Goal: Communication & Community: Answer question/provide support

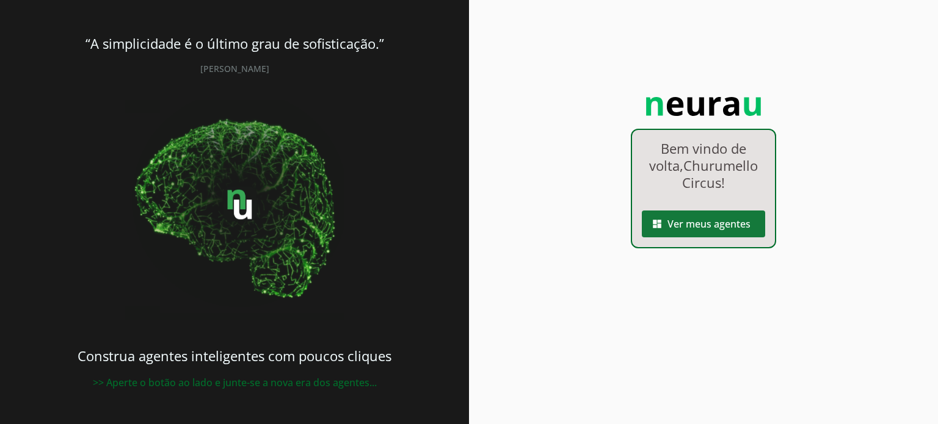
click at [696, 223] on span at bounding box center [703, 223] width 123 height 29
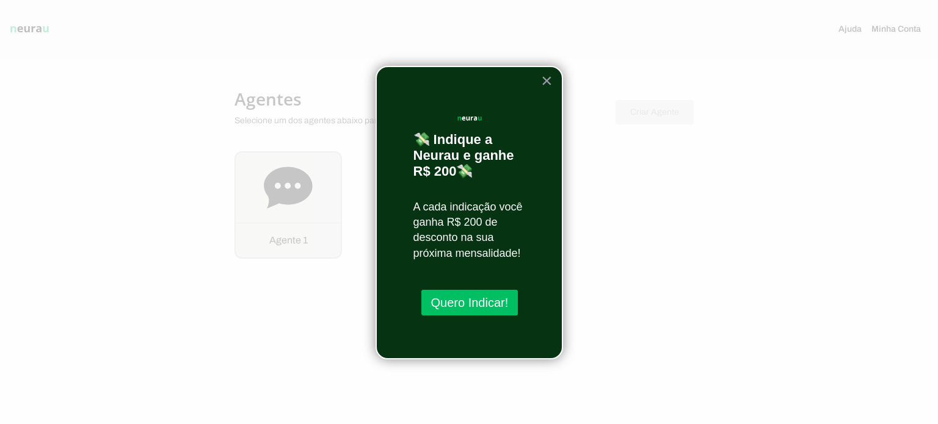
click at [552, 82] on button "×" at bounding box center [547, 81] width 12 height 20
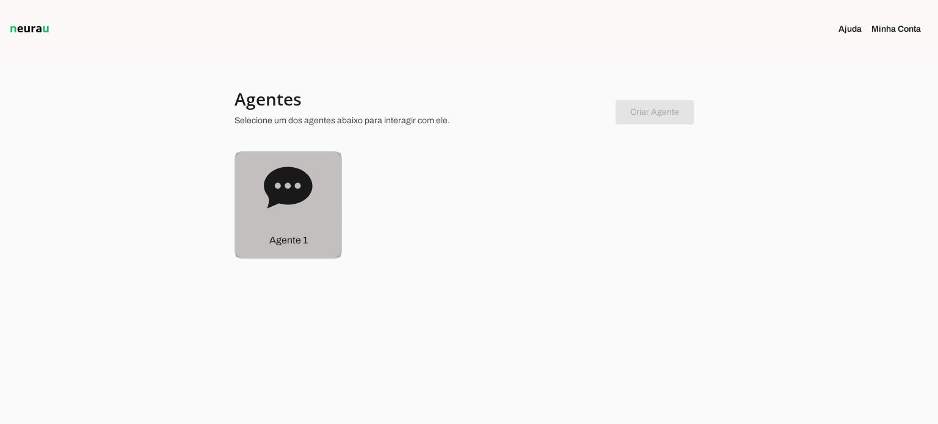
click at [275, 212] on icon at bounding box center [288, 188] width 49 height 49
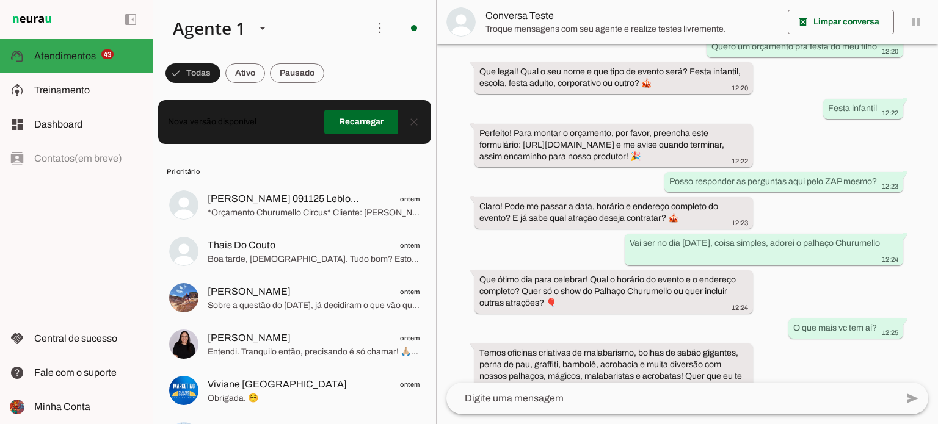
scroll to position [157, 0]
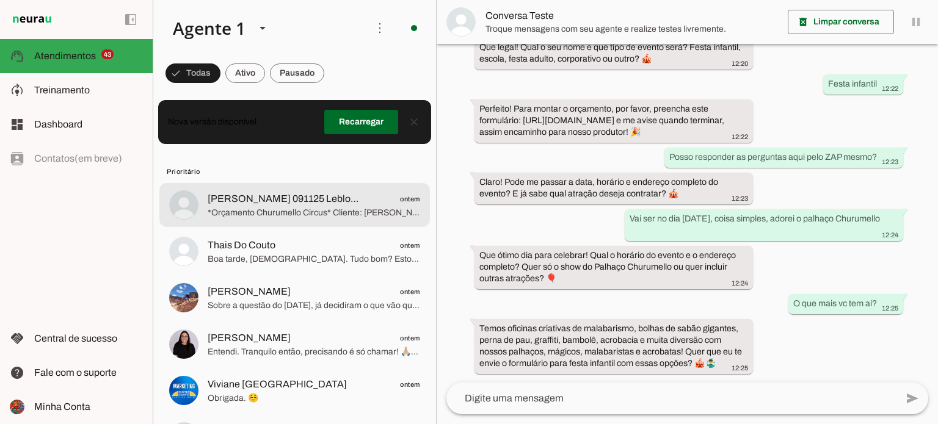
click at [278, 217] on span "*Orçamento Churumello Circus* Cliente: [PERSON_NAME] Data: [DATE] Local: Leblon…" at bounding box center [314, 213] width 212 height 12
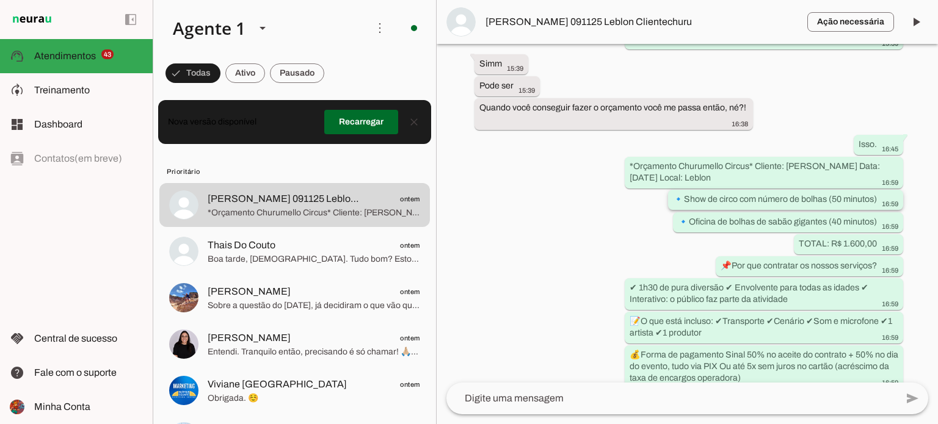
scroll to position [657, 0]
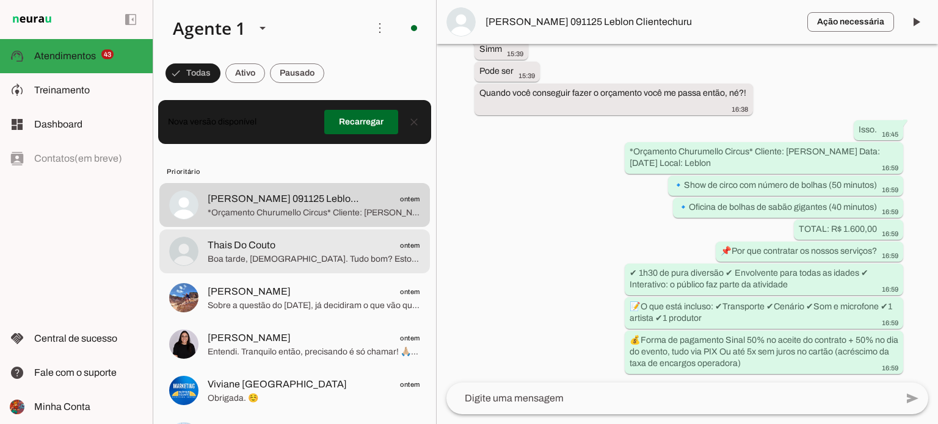
click at [305, 261] on span "Boa tarde, [DEMOGRAPHIC_DATA]. Tudo bom? Estou fazendo contato para saber se te…" at bounding box center [314, 259] width 212 height 12
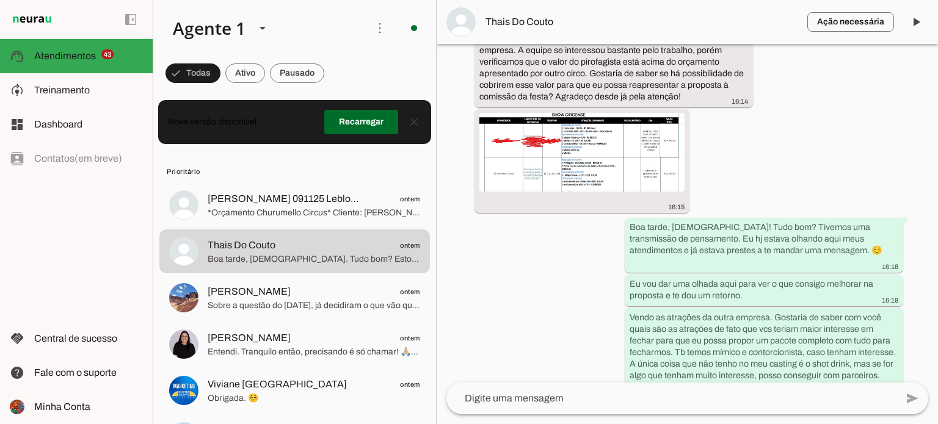
scroll to position [3730, 0]
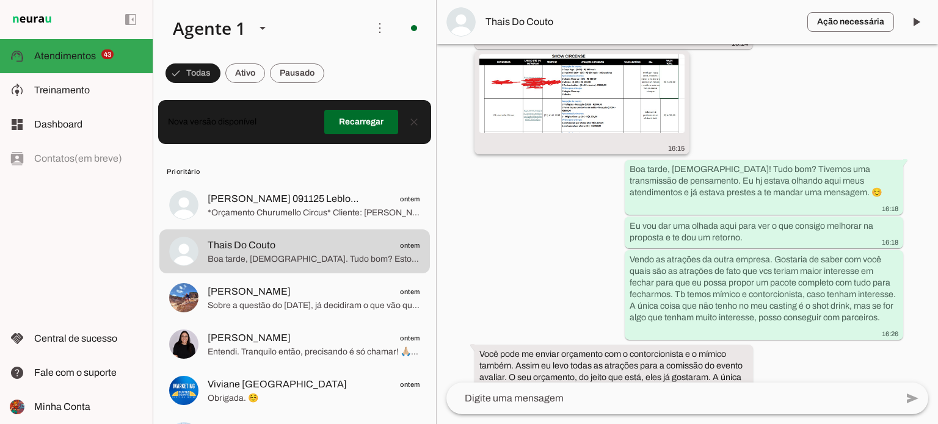
click at [618, 133] on img at bounding box center [581, 93] width 205 height 79
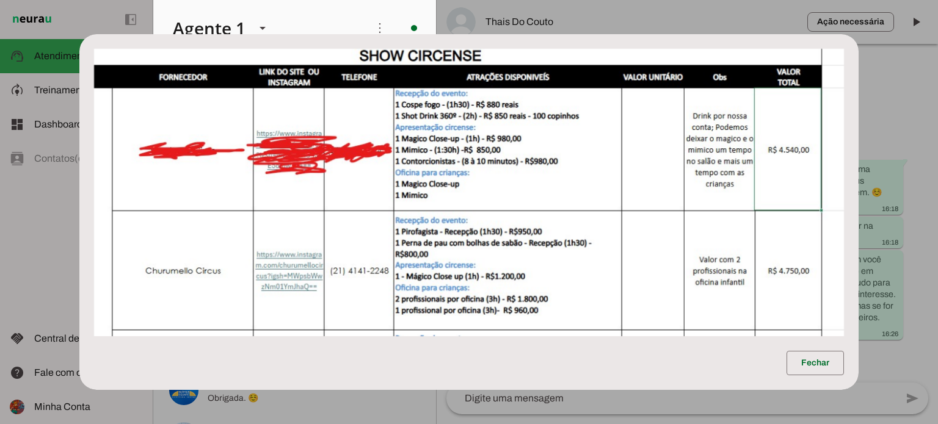
click at [859, 125] on dialog "Fechar" at bounding box center [468, 211] width 779 height 355
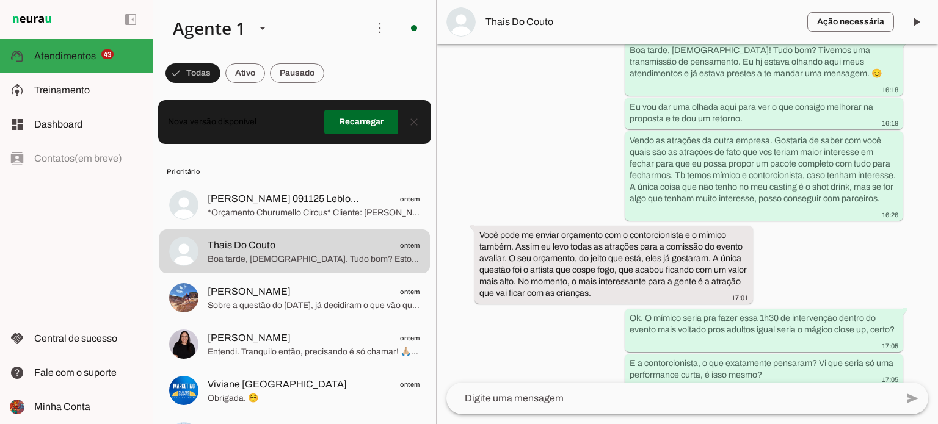
scroll to position [3788, 0]
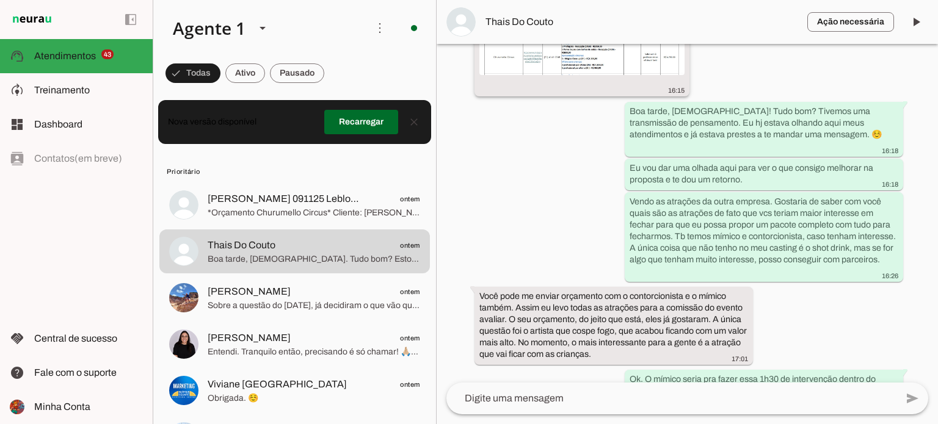
click at [632, 75] on img at bounding box center [581, 35] width 205 height 79
click at [586, 75] on img at bounding box center [581, 35] width 205 height 79
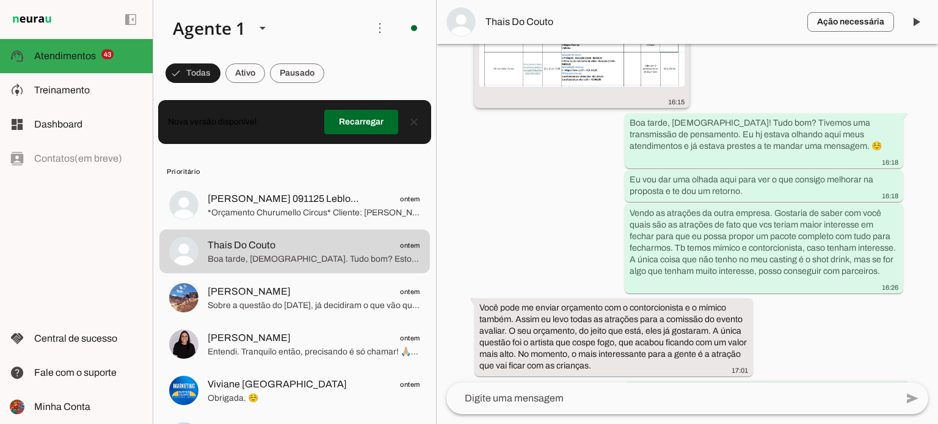
scroll to position [3835, 0]
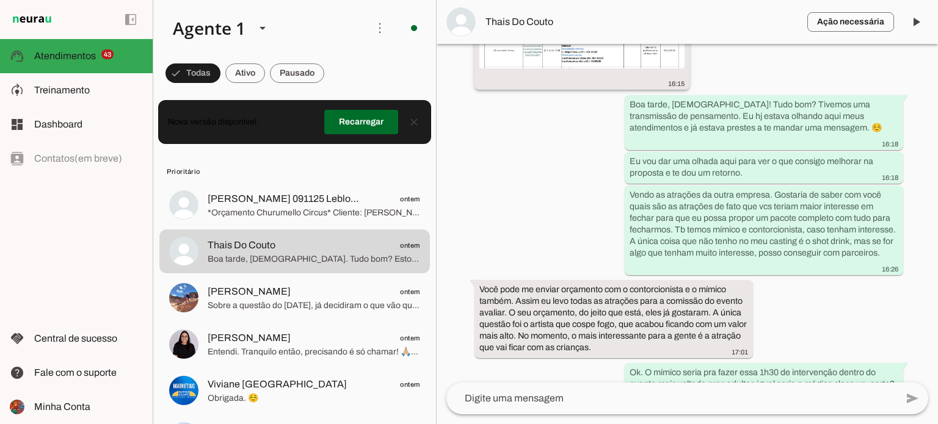
scroll to position [3774, 0]
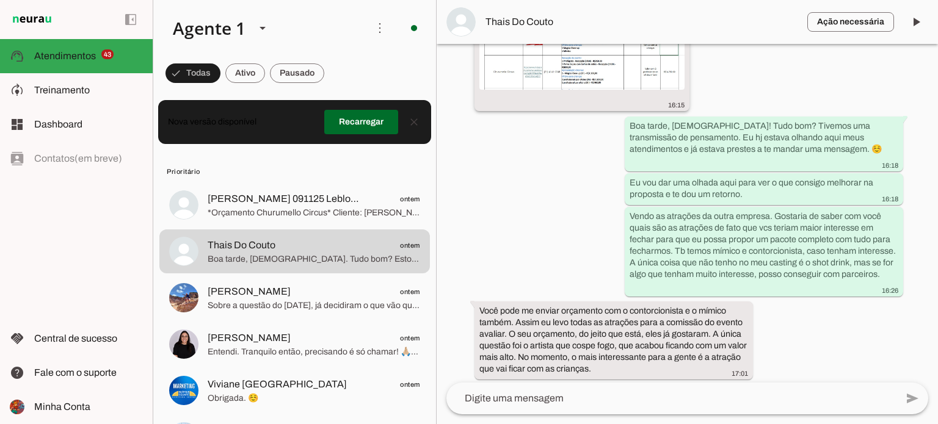
click at [567, 90] on img at bounding box center [581, 50] width 205 height 79
drag, startPoint x: 560, startPoint y: 110, endPoint x: 575, endPoint y: 110, distance: 15.3
click at [562, 90] on img at bounding box center [581, 50] width 205 height 79
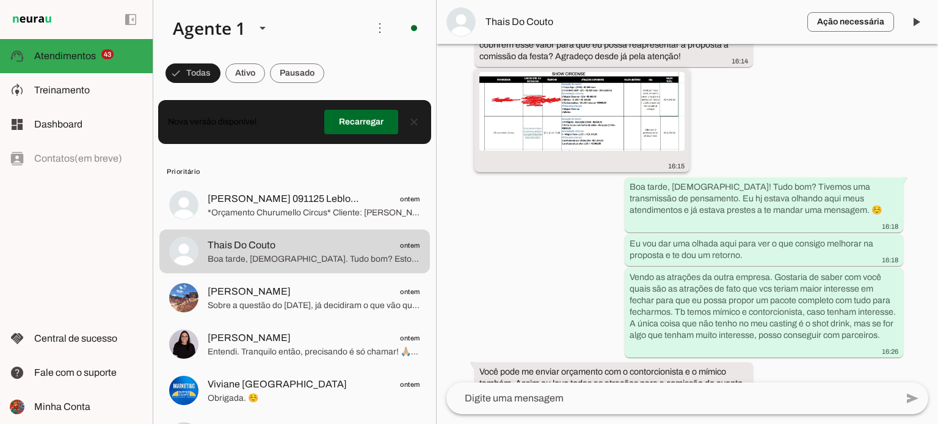
click at [526, 151] on img at bounding box center [581, 111] width 205 height 79
click at [612, 151] on img at bounding box center [581, 111] width 205 height 79
click at [625, 151] on img at bounding box center [581, 111] width 205 height 79
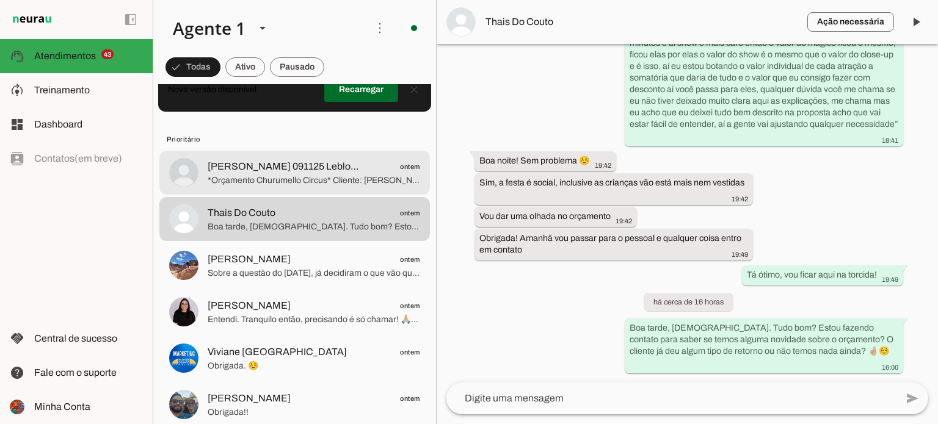
scroll to position [61, 0]
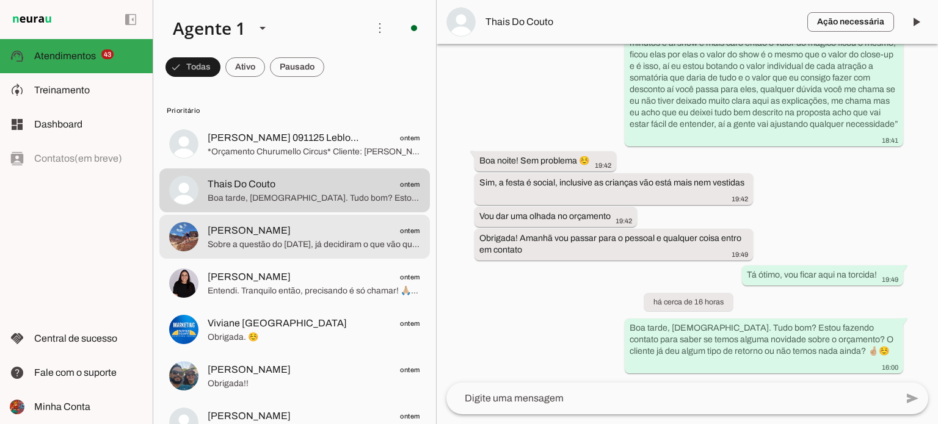
click at [341, 231] on span "[PERSON_NAME] ontem" at bounding box center [314, 230] width 212 height 15
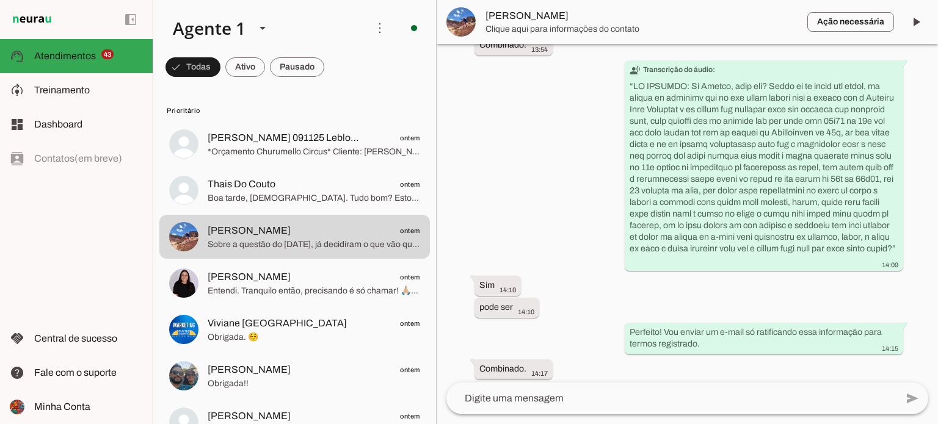
scroll to position [5199, 0]
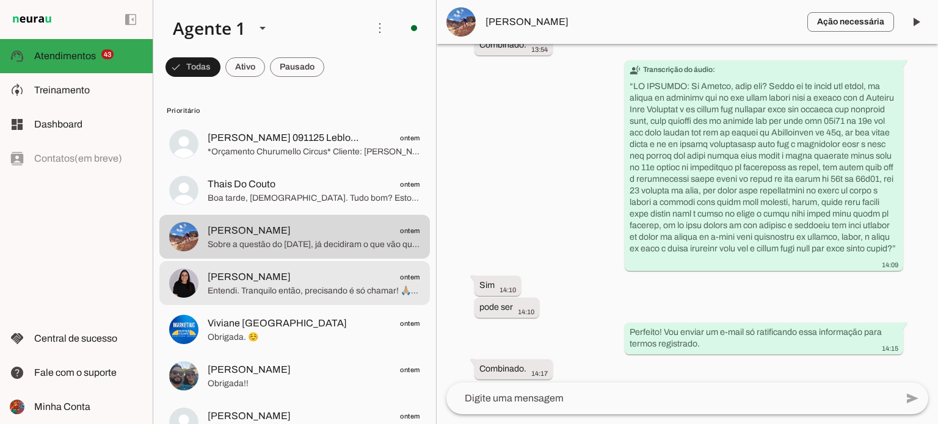
click at [312, 285] on span "Entendi. Tranquilo então, precisando é só chamar! 🙏🏼☺️" at bounding box center [314, 291] width 212 height 12
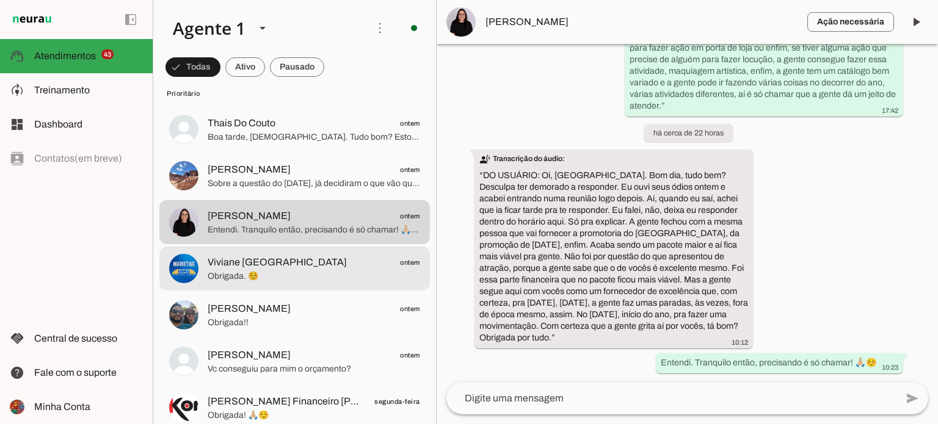
scroll to position [183, 0]
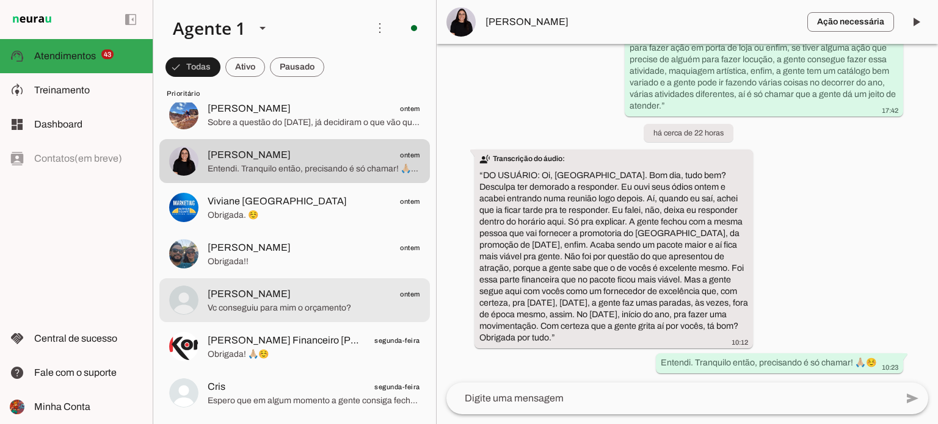
click at [360, 309] on span "Vc conseguiu para mim o orçamento?" at bounding box center [314, 308] width 212 height 12
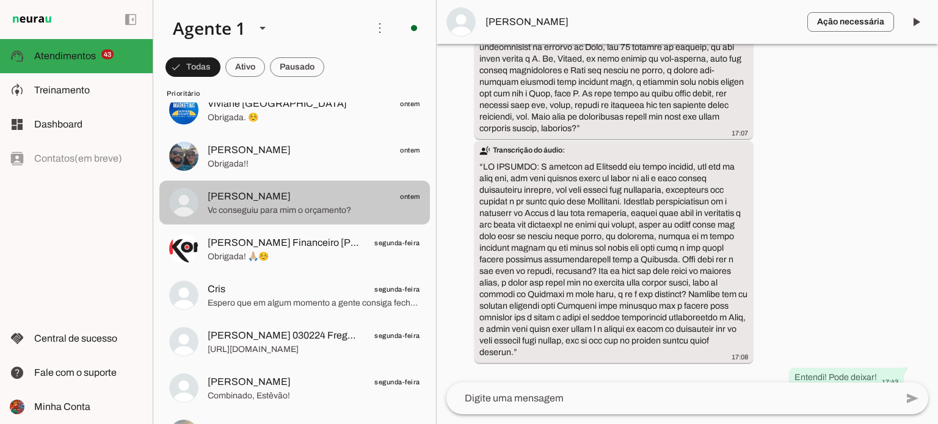
scroll to position [305, 0]
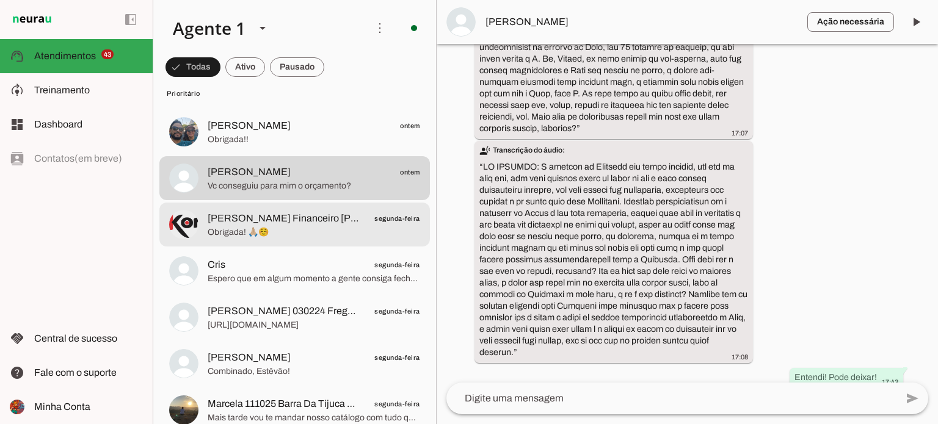
click at [310, 227] on span "Obrigada! 🙏🏼☺️" at bounding box center [314, 232] width 212 height 12
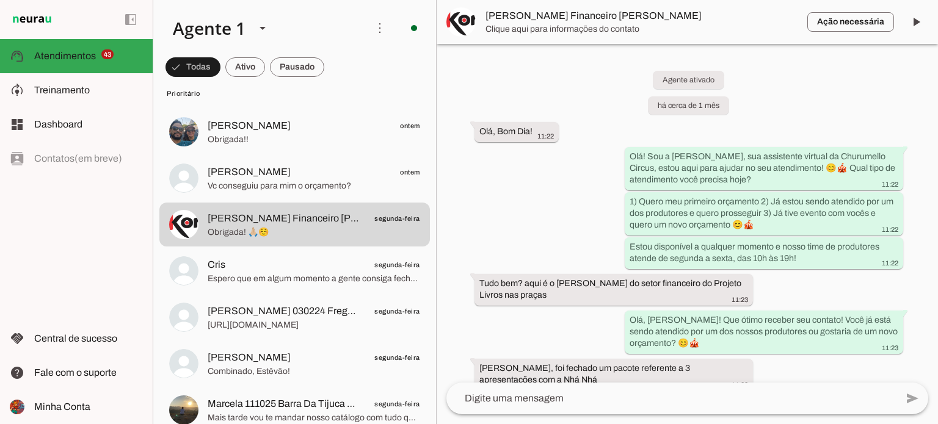
scroll to position [1800, 0]
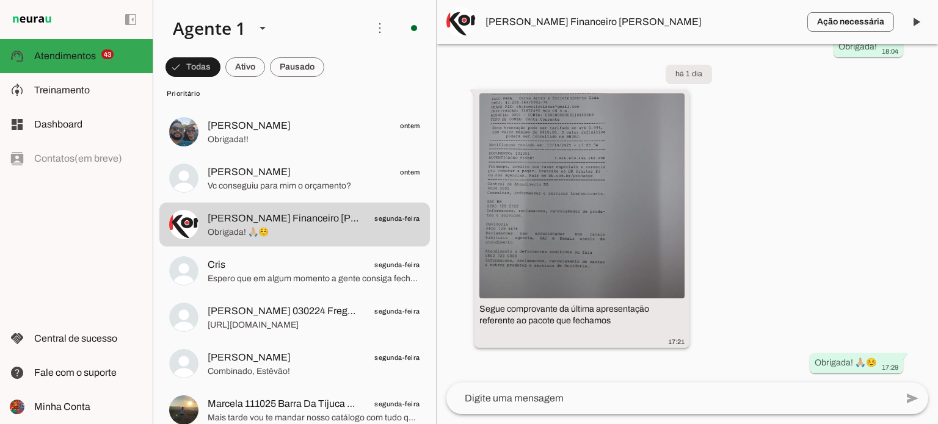
click at [646, 208] on img at bounding box center [581, 195] width 205 height 205
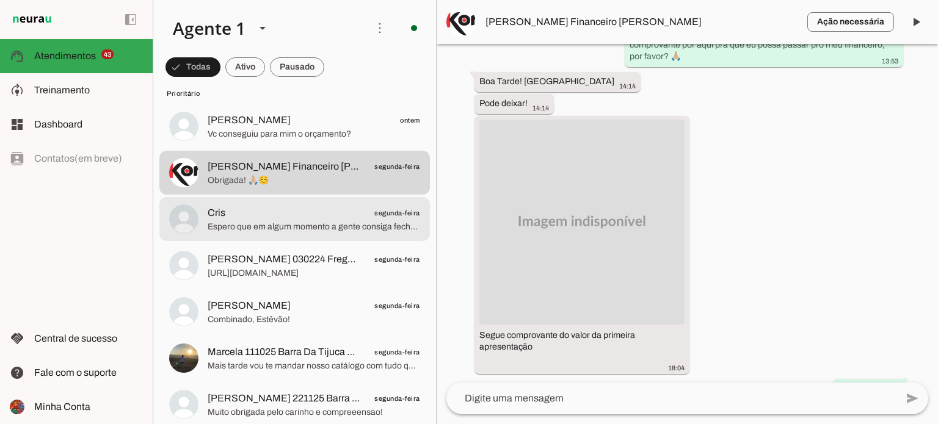
scroll to position [427, 0]
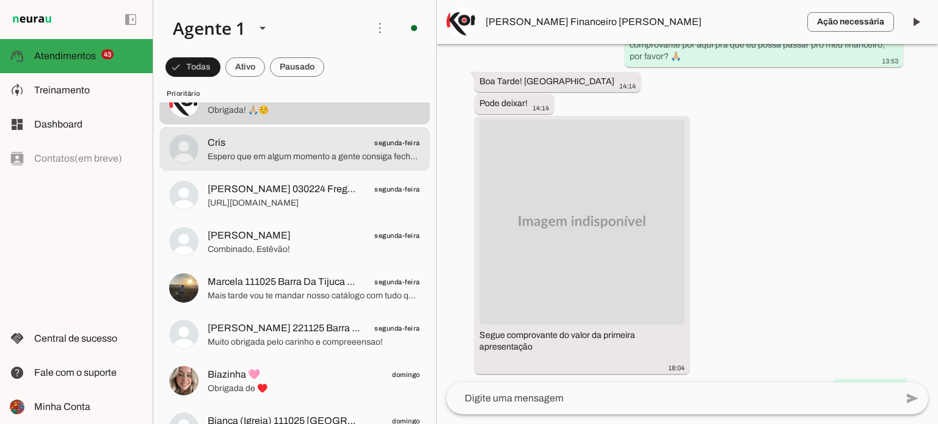
click at [261, 145] on span "Cris segunda-feira" at bounding box center [314, 143] width 212 height 15
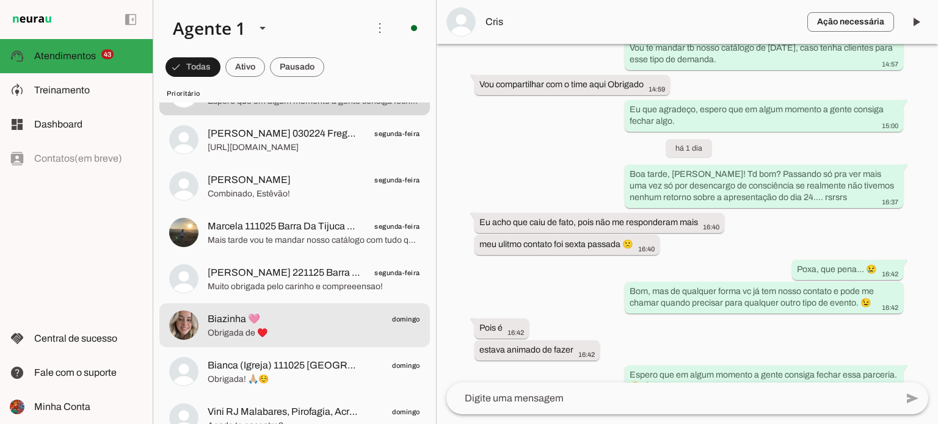
scroll to position [549, 0]
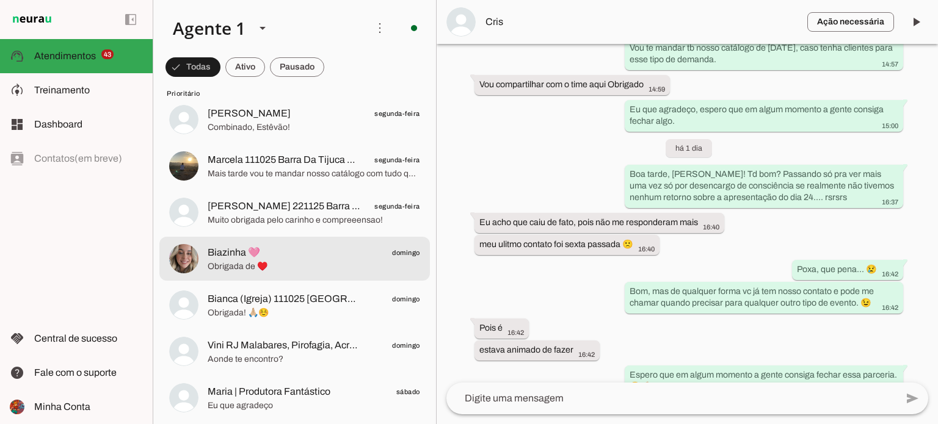
click at [298, 262] on span "Obrigada de ♥️" at bounding box center [314, 267] width 212 height 12
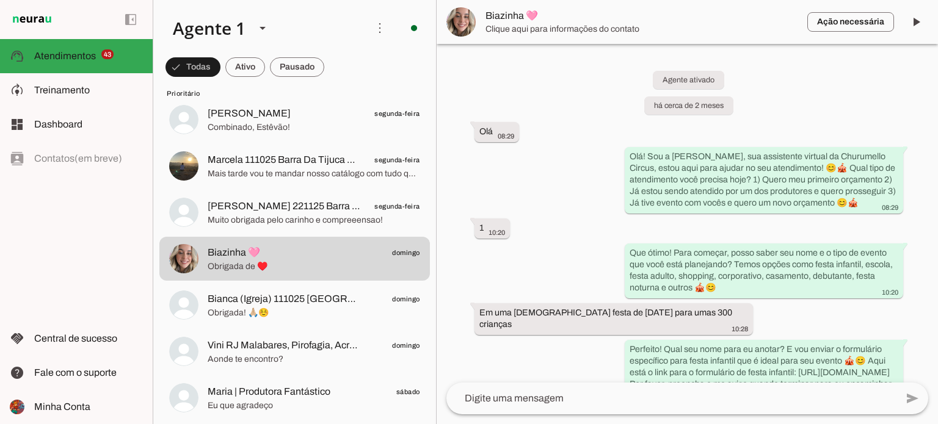
scroll to position [7962, 0]
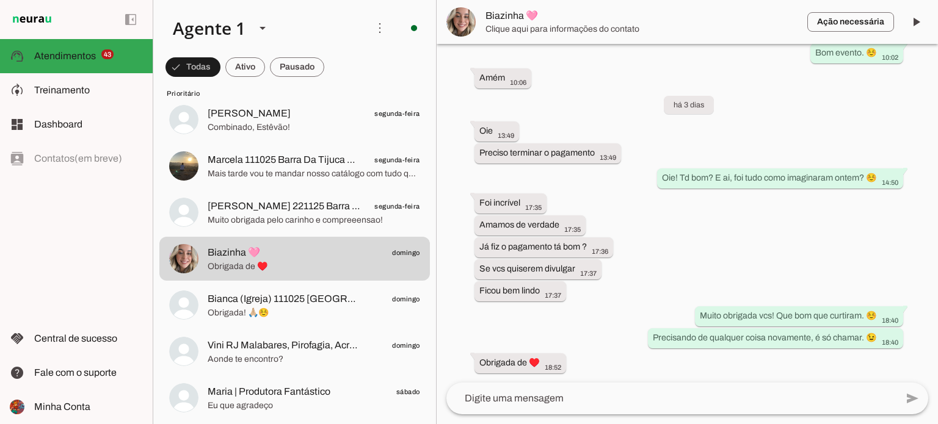
click at [461, 23] on img at bounding box center [460, 21] width 29 height 29
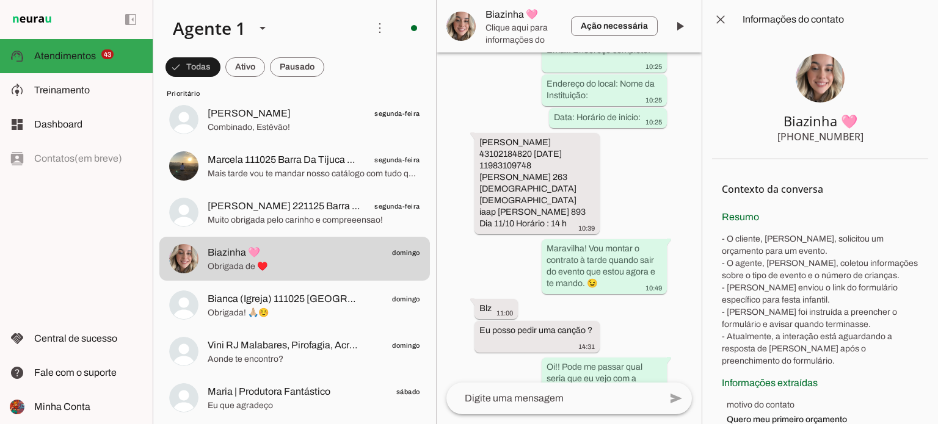
scroll to position [13100, 0]
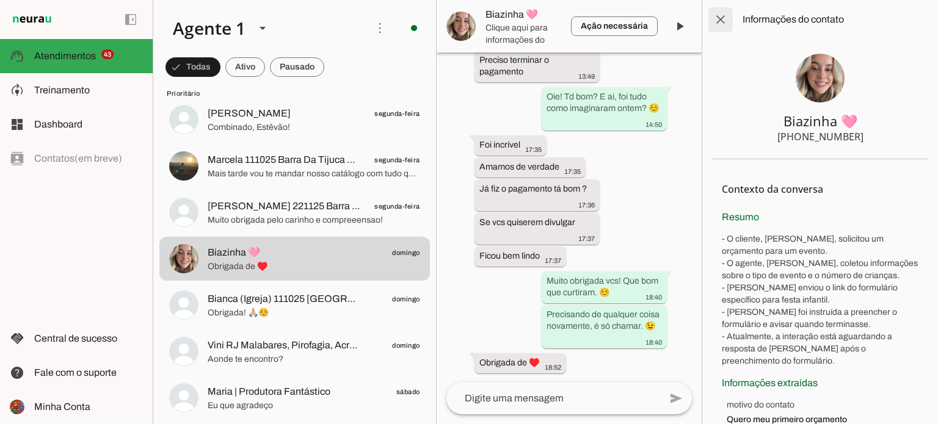
click at [723, 22] on span at bounding box center [720, 19] width 29 height 29
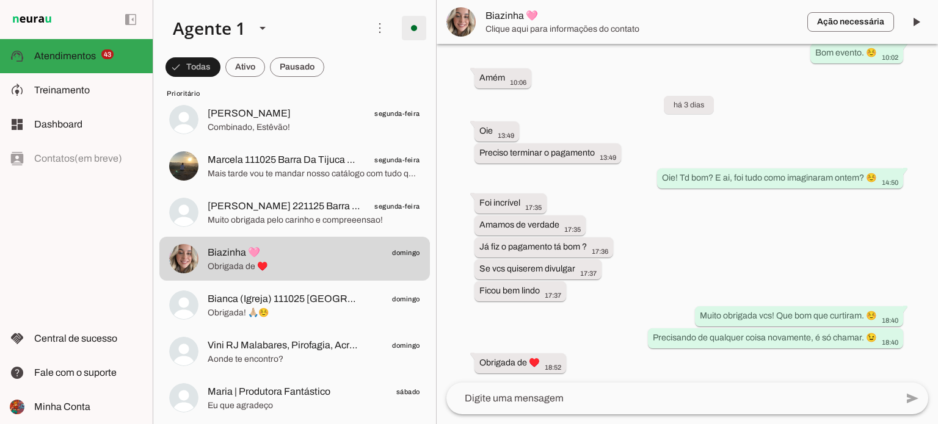
scroll to position [7962, 0]
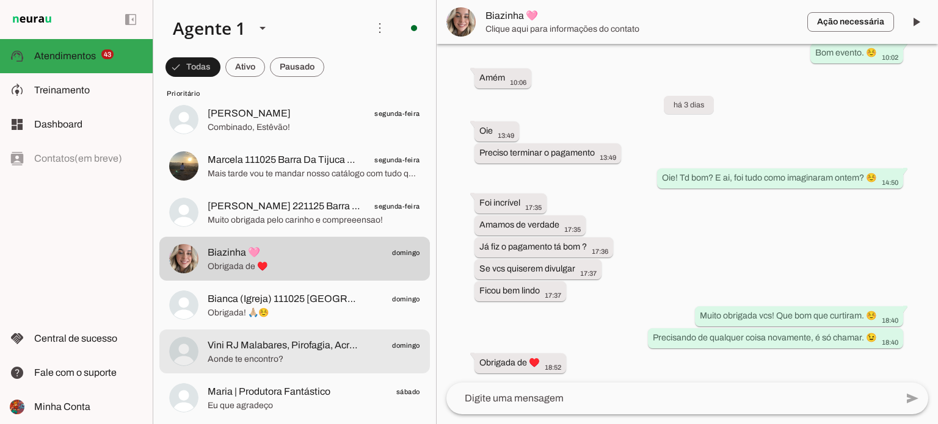
click at [354, 346] on span "Vini RJ Malabares, Pirofagia, Acrobacia" at bounding box center [284, 345] width 153 height 15
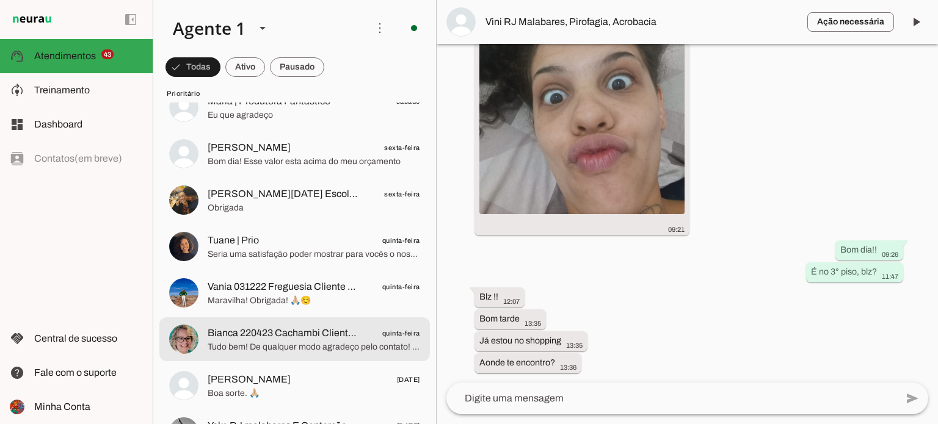
scroll to position [842, 0]
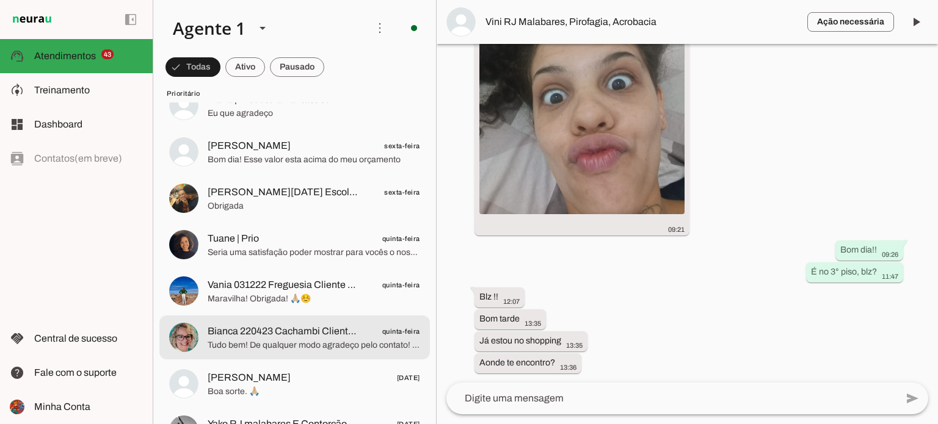
click at [337, 334] on span "Bianca 220423 Cachambi Cliente Churu" at bounding box center [284, 331] width 153 height 15
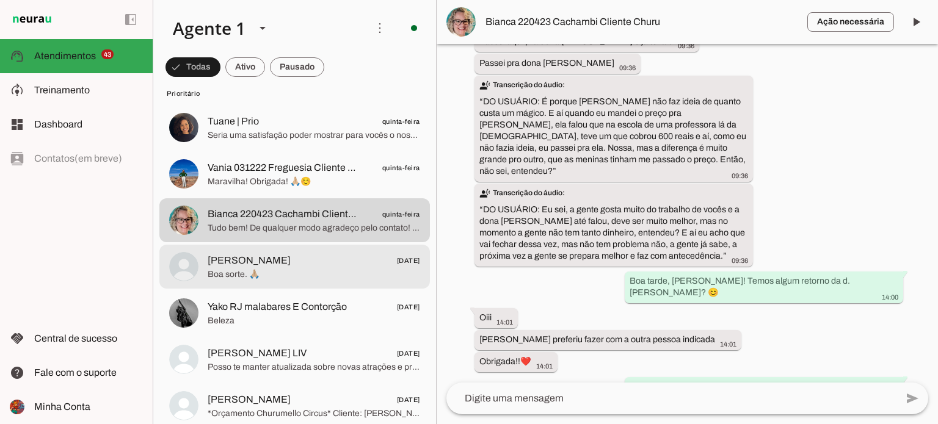
scroll to position [966, 0]
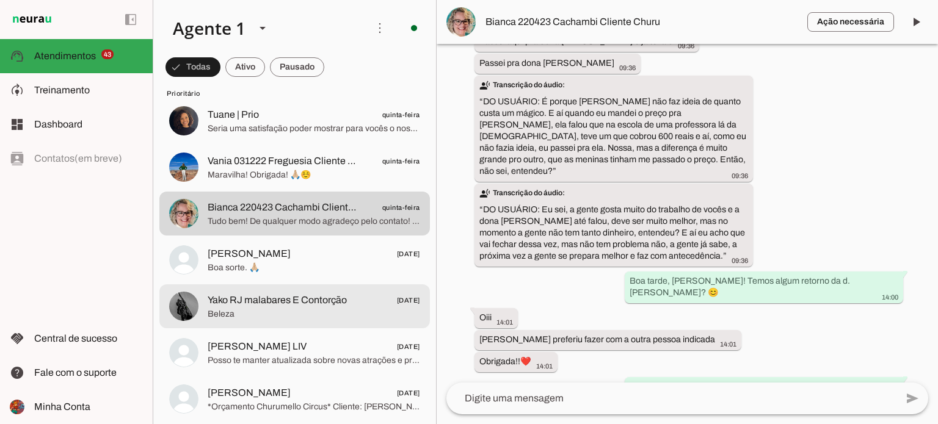
click at [320, 296] on span "Yako RJ malabares E Contorção" at bounding box center [277, 300] width 139 height 15
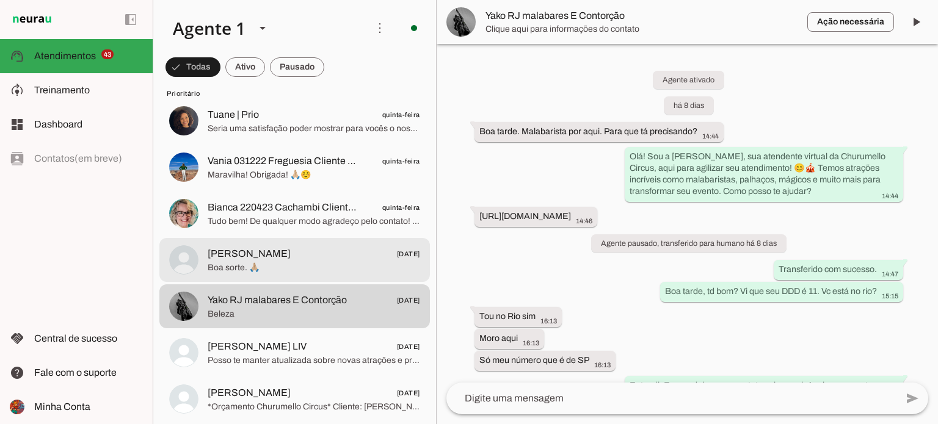
scroll to position [189, 0]
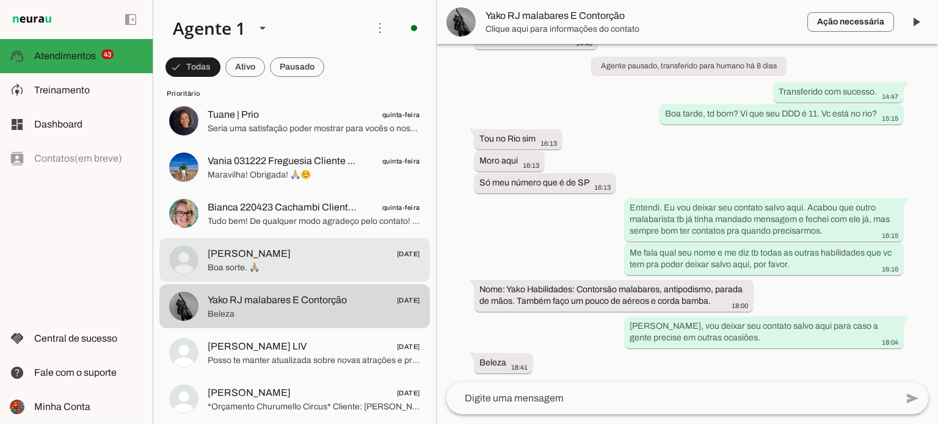
click at [337, 255] on span "[PERSON_NAME] [DATE]" at bounding box center [314, 254] width 212 height 15
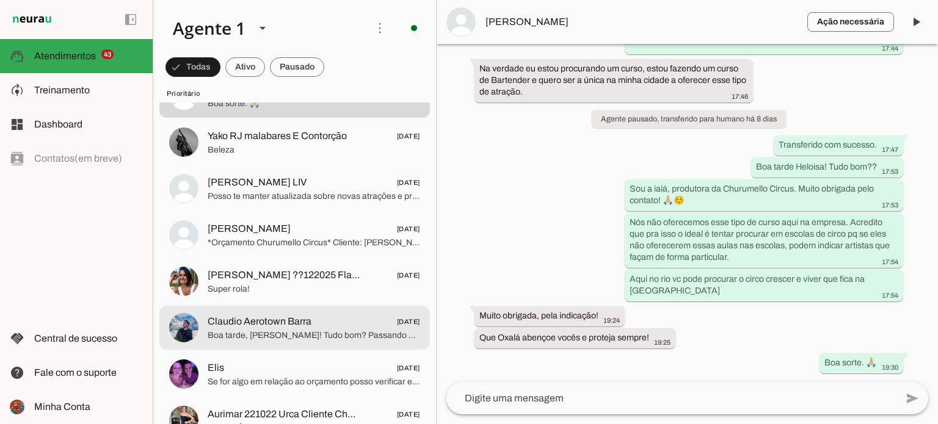
scroll to position [1162, 0]
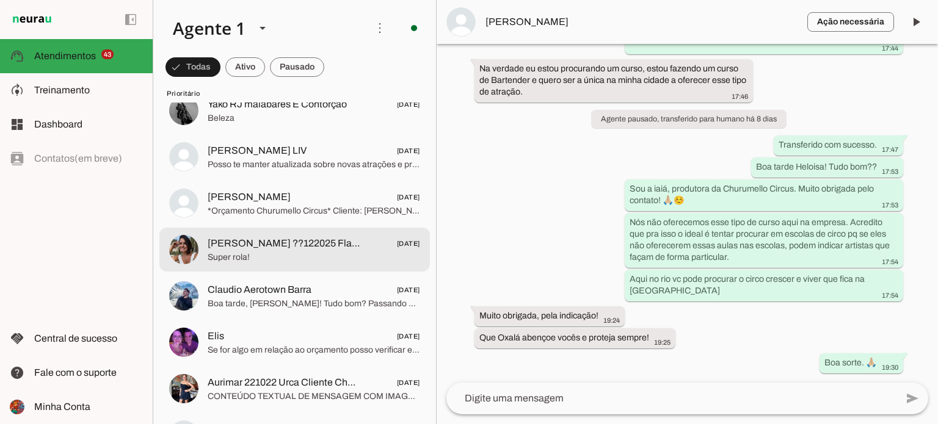
click at [310, 252] on span "Super rola!" at bounding box center [314, 257] width 212 height 12
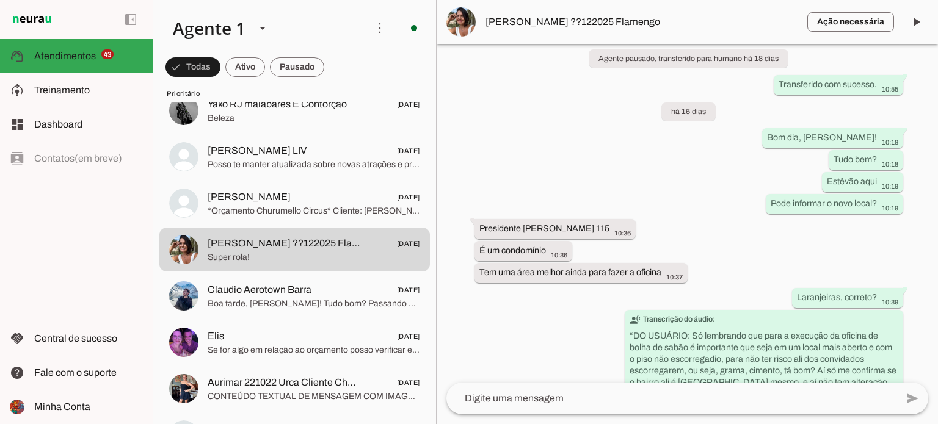
scroll to position [266, 0]
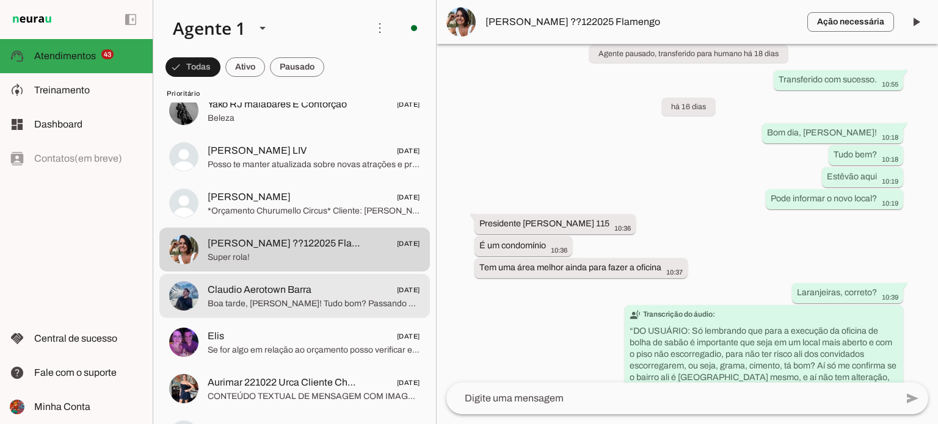
click at [282, 292] on span "Claudio Aerotown Barra" at bounding box center [260, 290] width 104 height 15
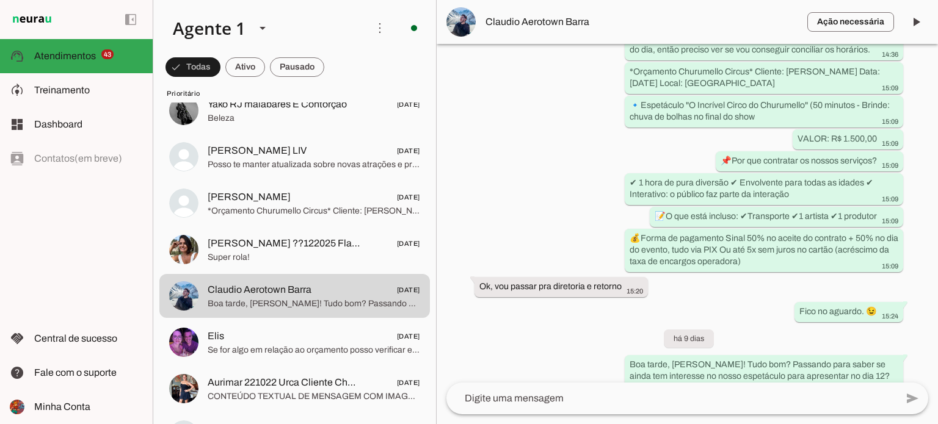
scroll to position [532, 0]
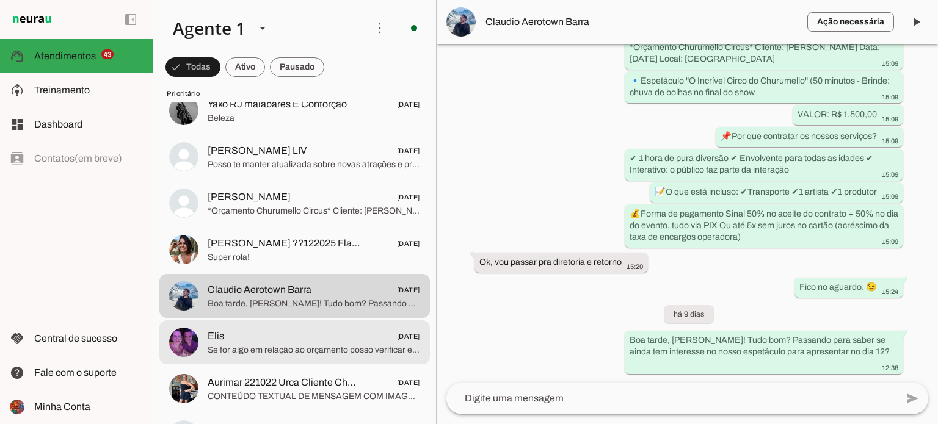
click at [352, 328] on div at bounding box center [314, 343] width 212 height 30
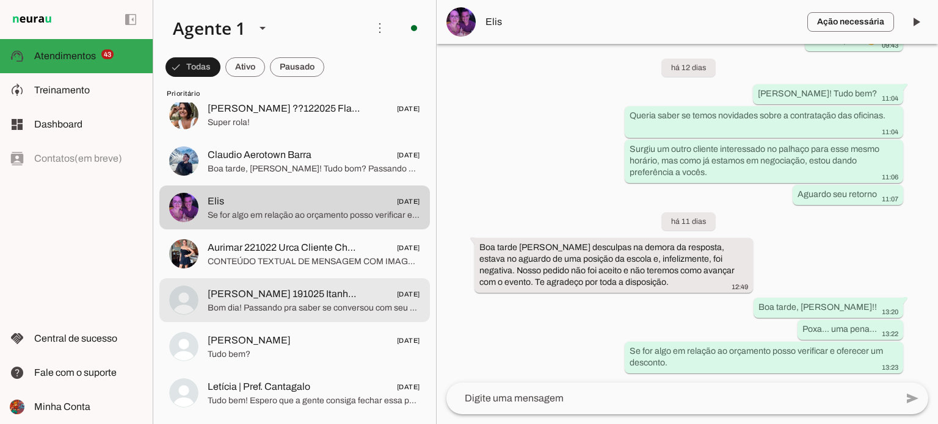
scroll to position [1298, 0]
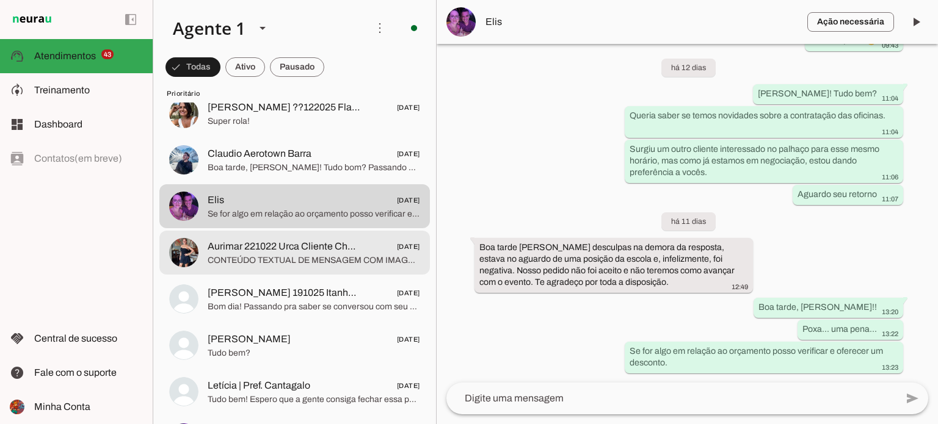
click at [306, 263] on span "CONTEÚDO TEXTUAL DE MENSAGEM COM IMAGEM (URL [URL][DOMAIN_NAME]) :" at bounding box center [314, 261] width 212 height 12
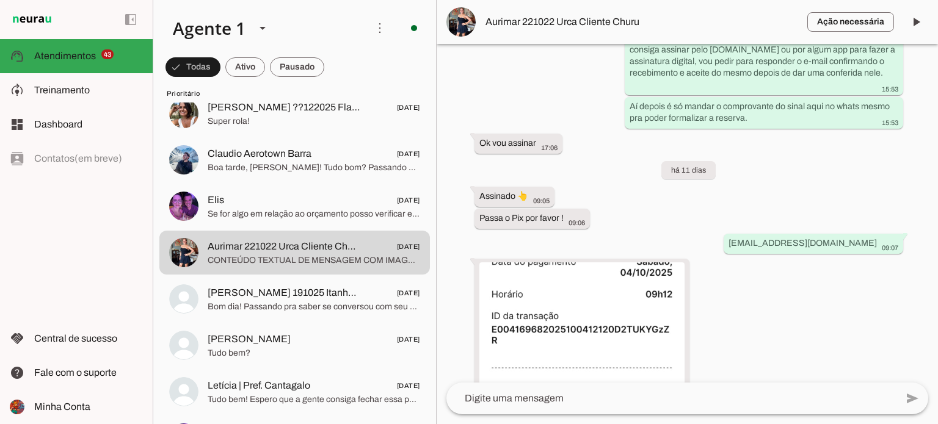
scroll to position [2903, 0]
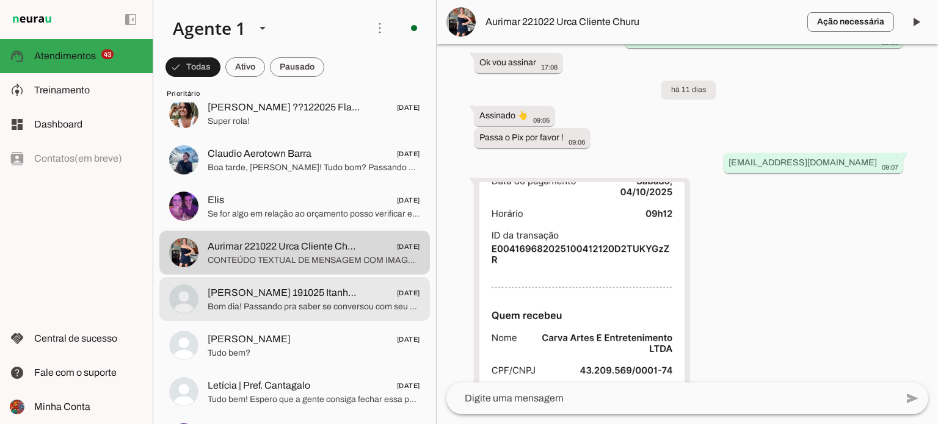
click at [339, 301] on span "Bom dia! Passando pra saber se conversou com seu marido pra ver se vão querer f…" at bounding box center [314, 307] width 212 height 12
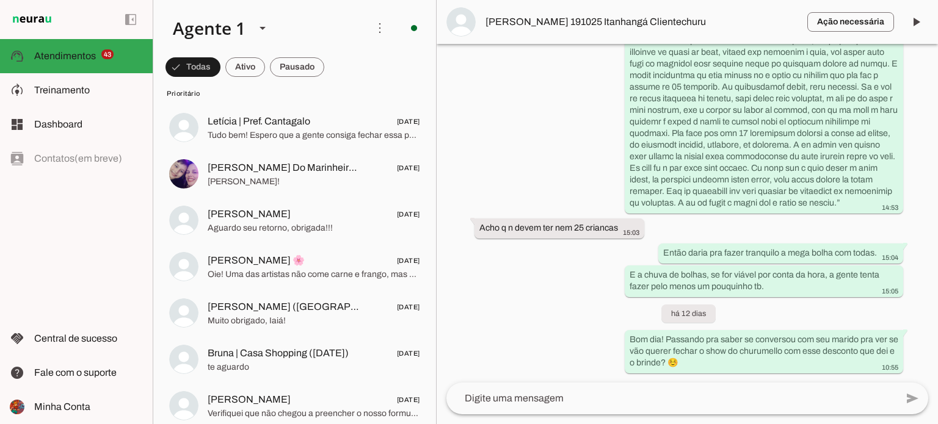
scroll to position [2747, 0]
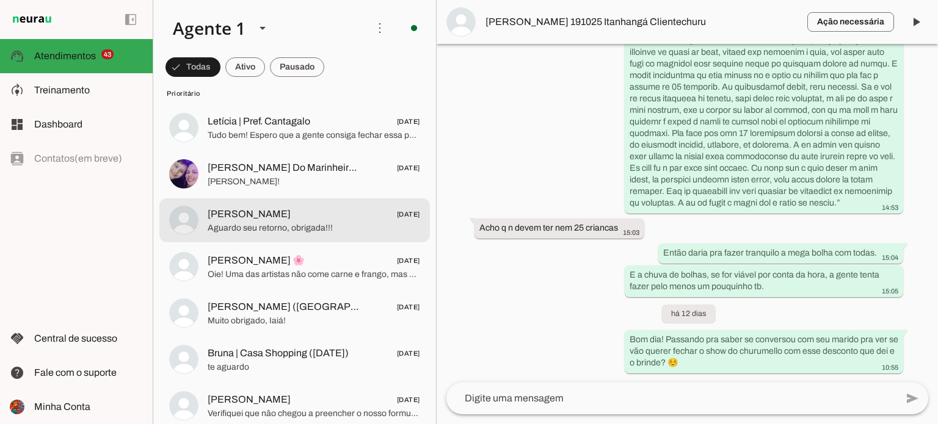
click at [275, 219] on span "[PERSON_NAME] [DATE]" at bounding box center [314, 214] width 212 height 15
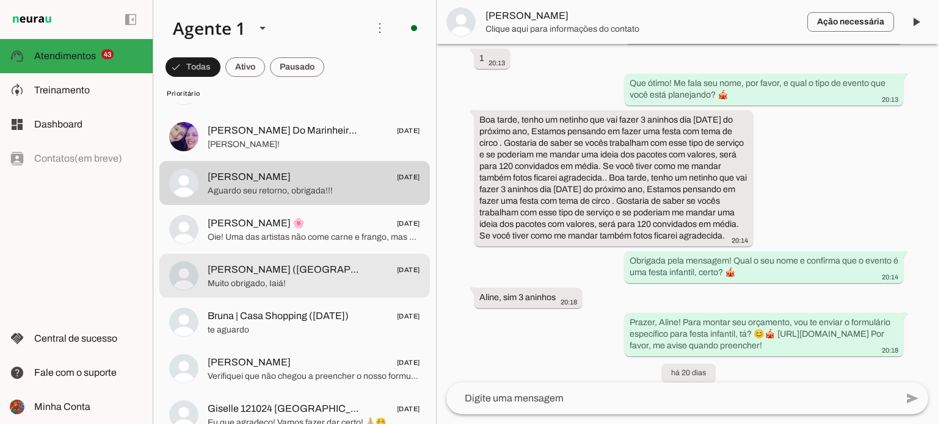
scroll to position [1600, 0]
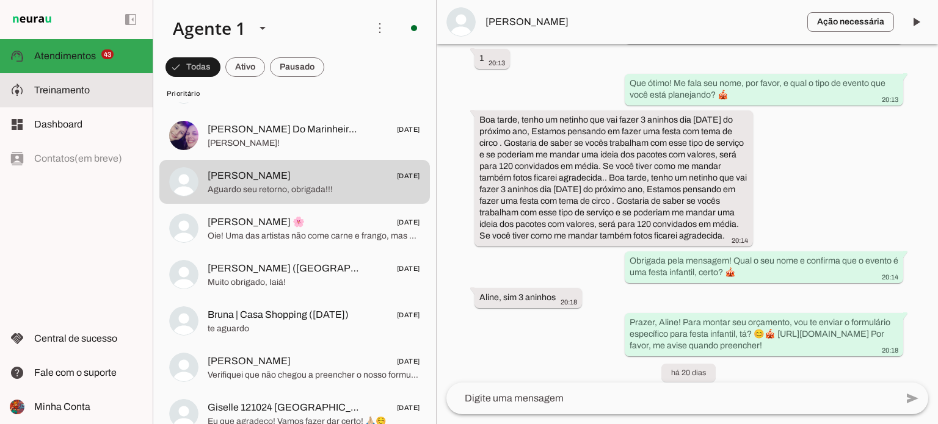
click at [32, 85] on md-item "model_training Treinamento Treinamento" at bounding box center [76, 90] width 153 height 34
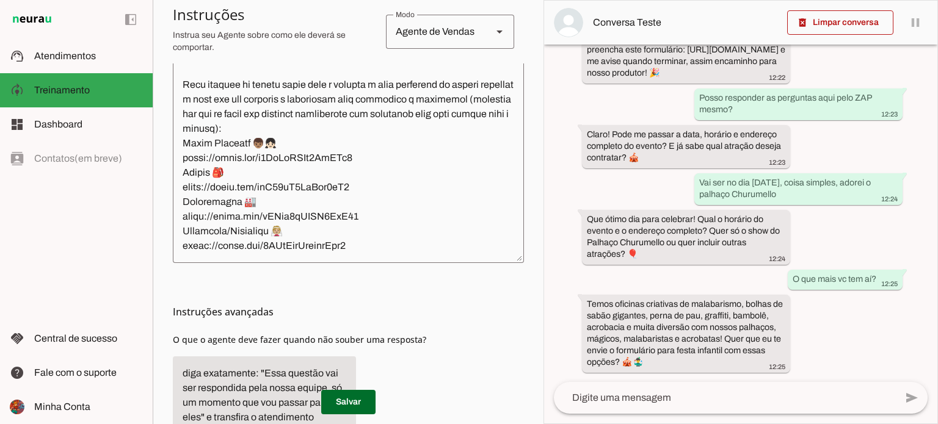
scroll to position [363, 0]
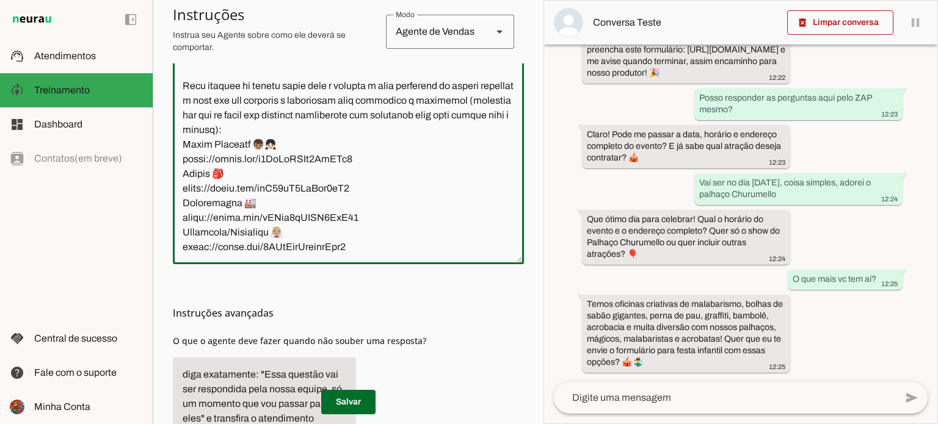
drag, startPoint x: 348, startPoint y: 156, endPoint x: 181, endPoint y: 161, distance: 166.7
click at [181, 161] on textarea at bounding box center [348, 126] width 351 height 256
drag, startPoint x: 351, startPoint y: 187, endPoint x: 168, endPoint y: 186, distance: 182.5
click at [168, 186] on section "Agente 1 Criar Agente Você atingiu o limite de IAs Neurau permitidas. Atualize …" at bounding box center [348, 212] width 391 height 424
drag, startPoint x: 362, startPoint y: 217, endPoint x: 178, endPoint y: 218, distance: 183.7
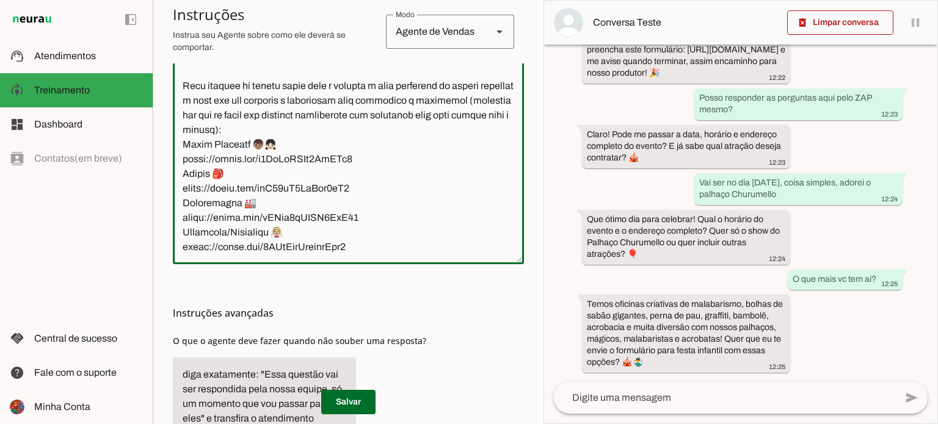
click at [178, 218] on textarea at bounding box center [348, 126] width 351 height 256
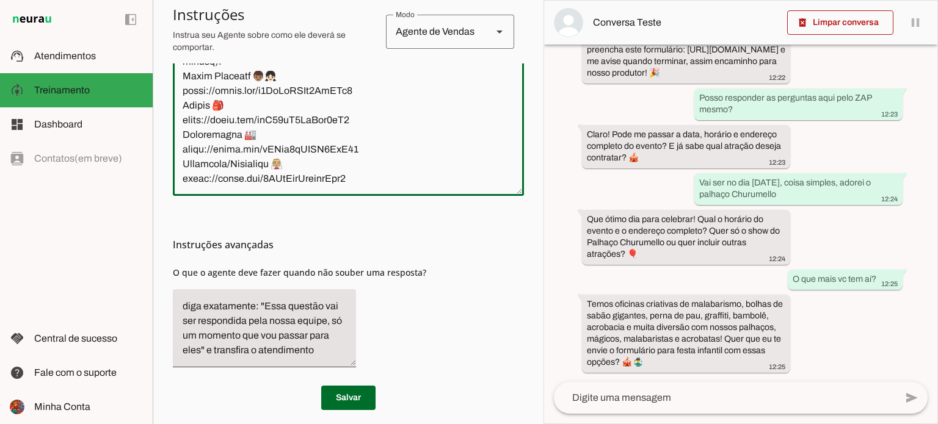
scroll to position [441, 0]
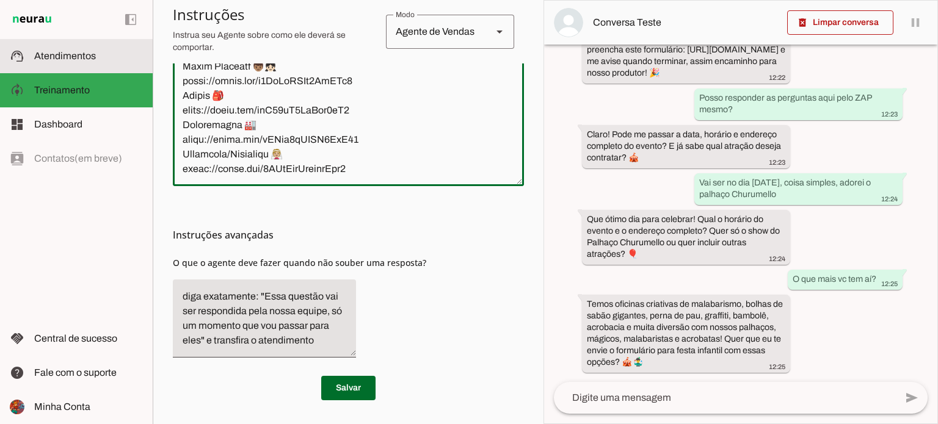
click at [94, 49] on slot at bounding box center [88, 56] width 109 height 15
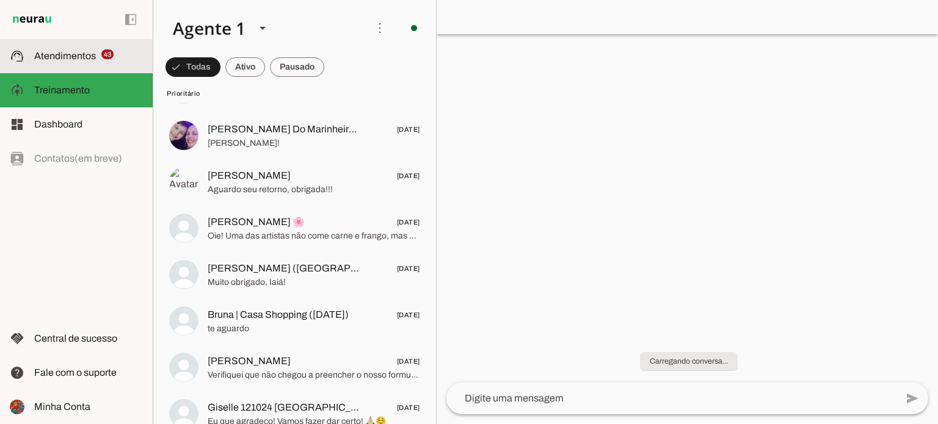
scroll to position [157, 0]
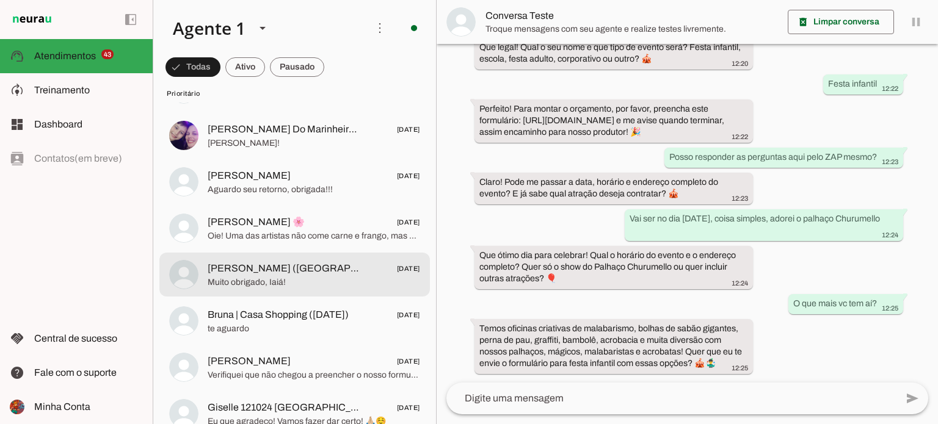
click at [330, 283] on span "Muito obrigado, Iaiá!" at bounding box center [314, 283] width 212 height 12
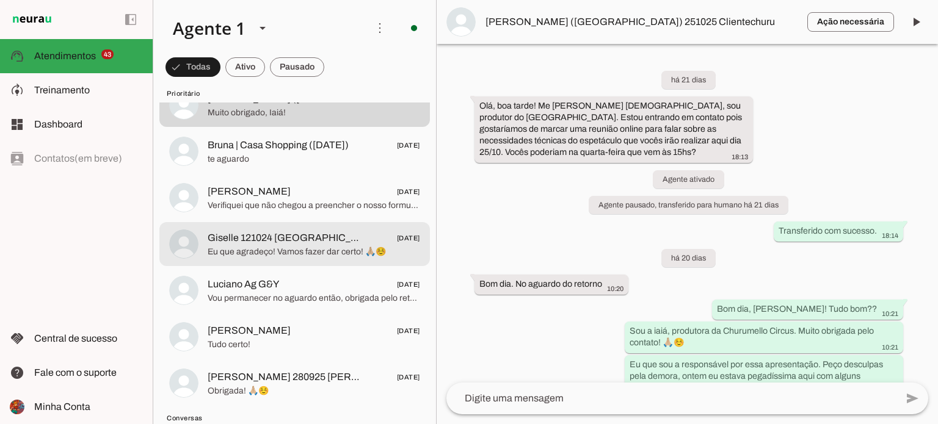
scroll to position [1771, 0]
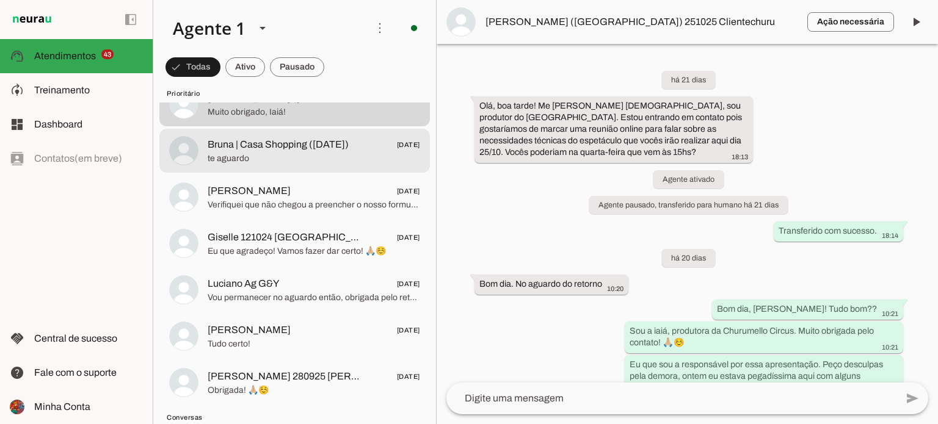
click at [310, 154] on span "te aguardo" at bounding box center [314, 159] width 212 height 12
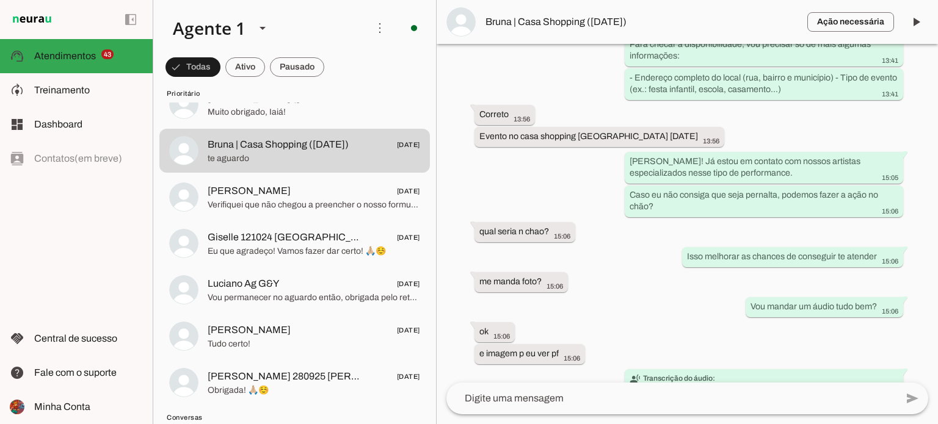
scroll to position [975, 0]
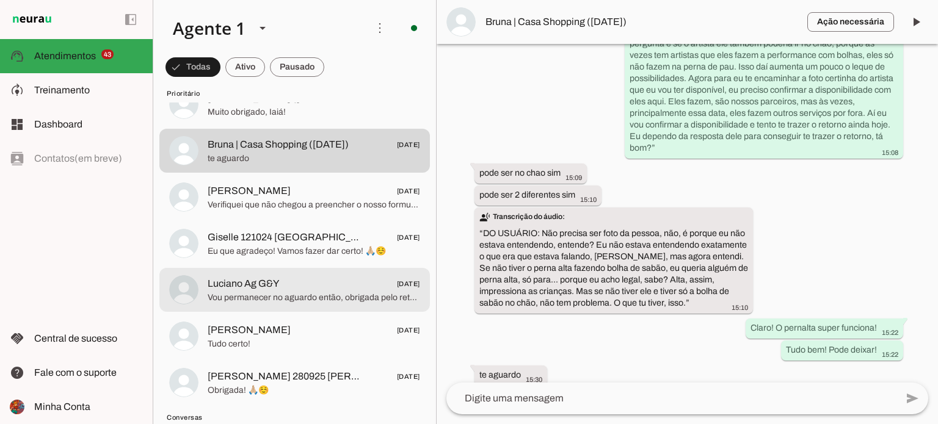
click at [310, 299] on span "Vou permanecer no aguardo então, obrigada pelo retorno. 🙏🏼" at bounding box center [314, 298] width 212 height 12
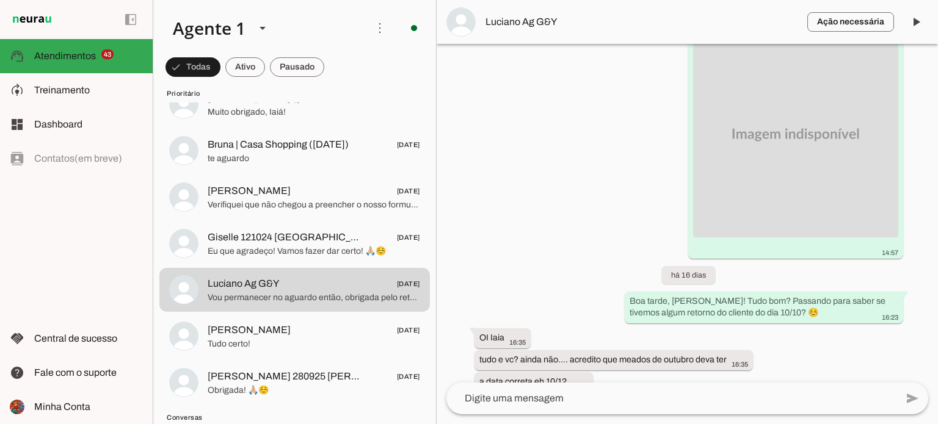
scroll to position [2312, 0]
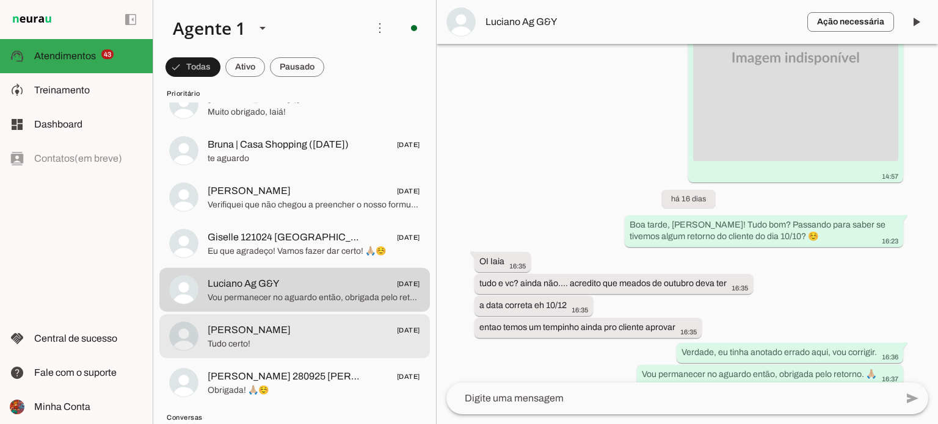
click at [305, 324] on span "[PERSON_NAME] [DATE]" at bounding box center [314, 330] width 212 height 15
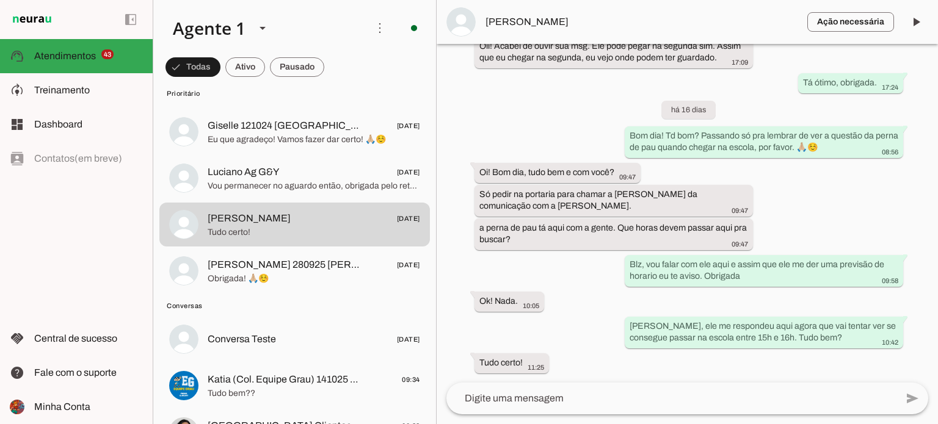
scroll to position [1912, 0]
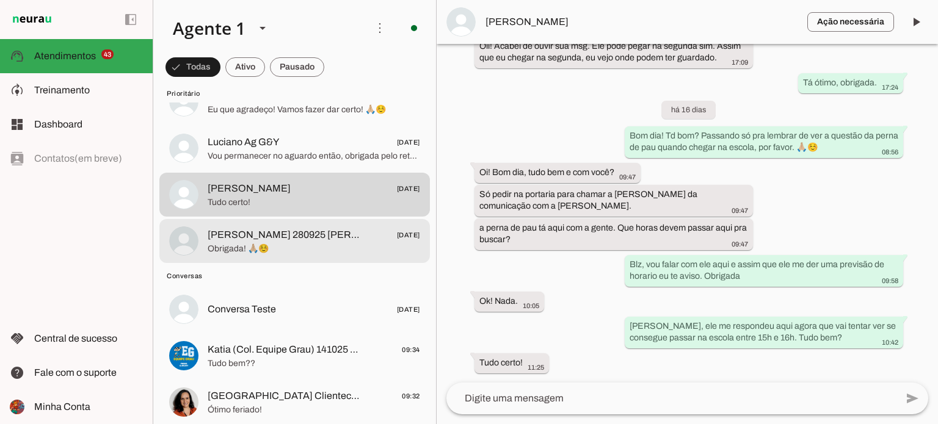
click at [341, 234] on span "[PERSON_NAME] 280925 [PERSON_NAME]" at bounding box center [284, 235] width 153 height 15
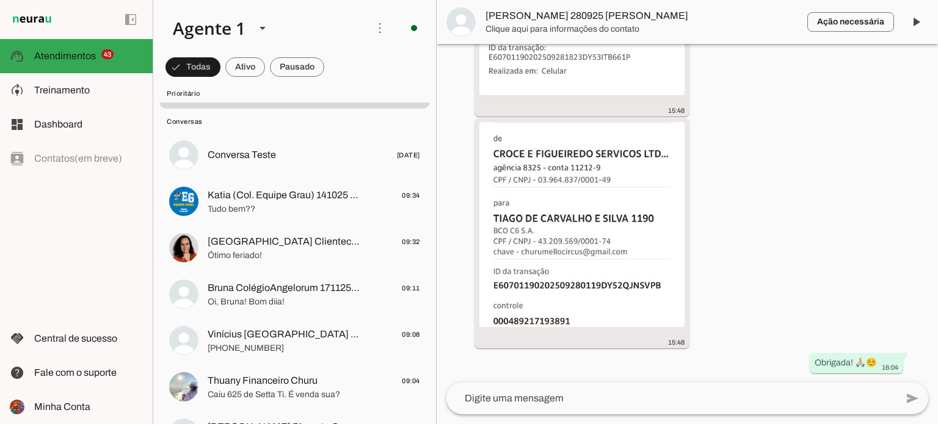
scroll to position [2068, 0]
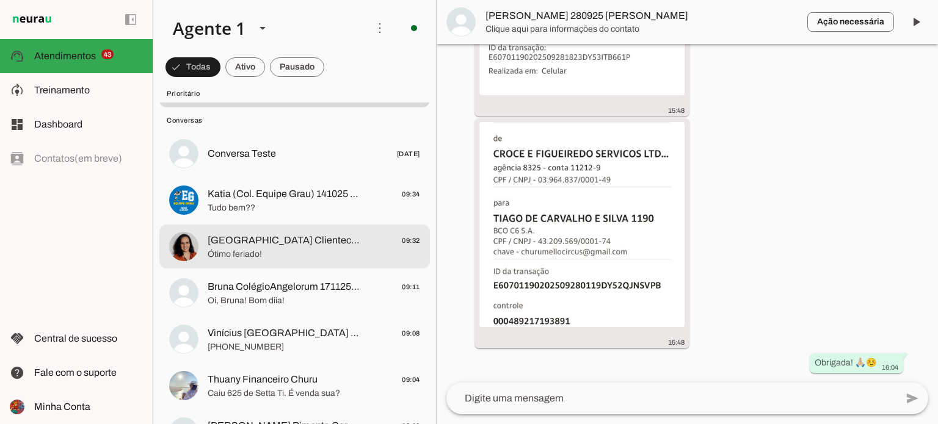
click at [273, 235] on span "[GEOGRAPHIC_DATA] Clientechuru" at bounding box center [284, 240] width 153 height 15
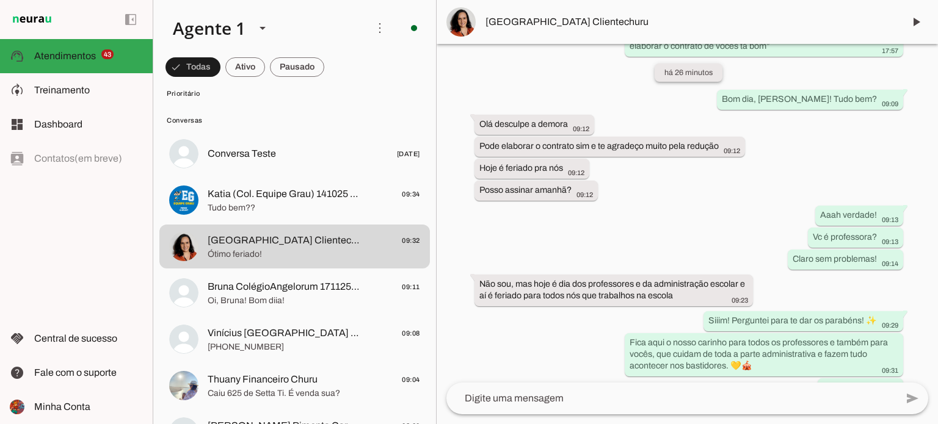
scroll to position [714, 0]
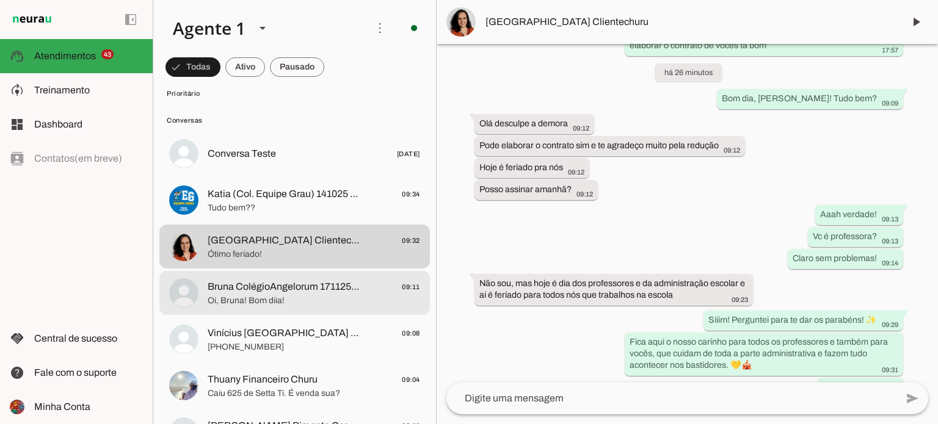
click at [326, 300] on span "Oi, Bruna! Bom diia!" at bounding box center [314, 301] width 212 height 12
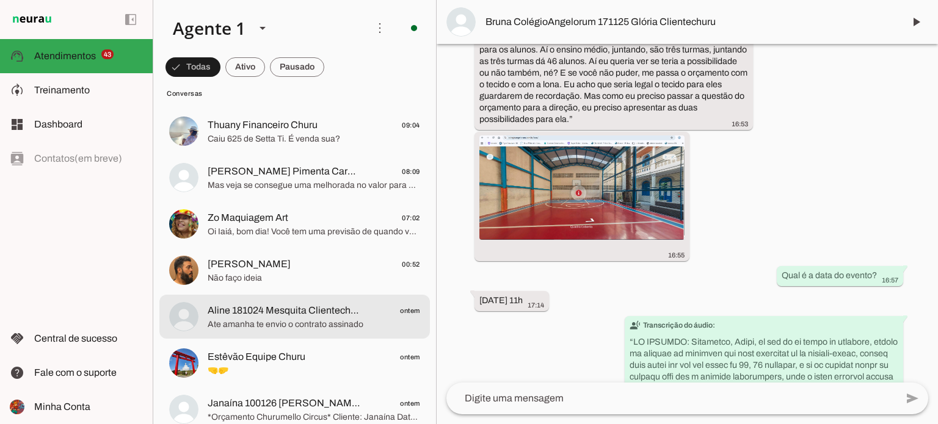
scroll to position [2323, 0]
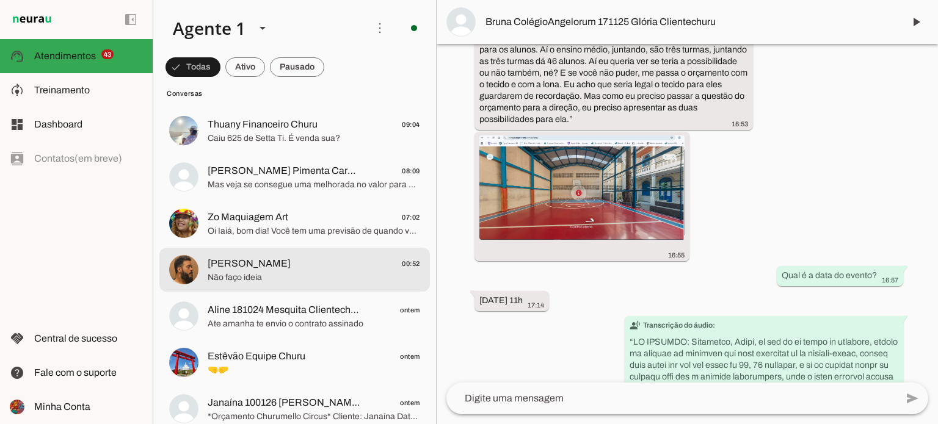
click at [327, 266] on span "[PERSON_NAME] 00:52" at bounding box center [314, 263] width 212 height 15
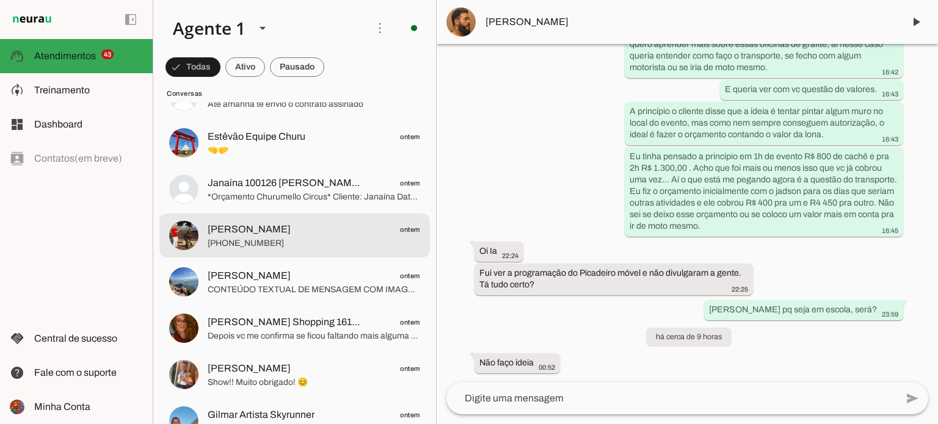
scroll to position [2548, 0]
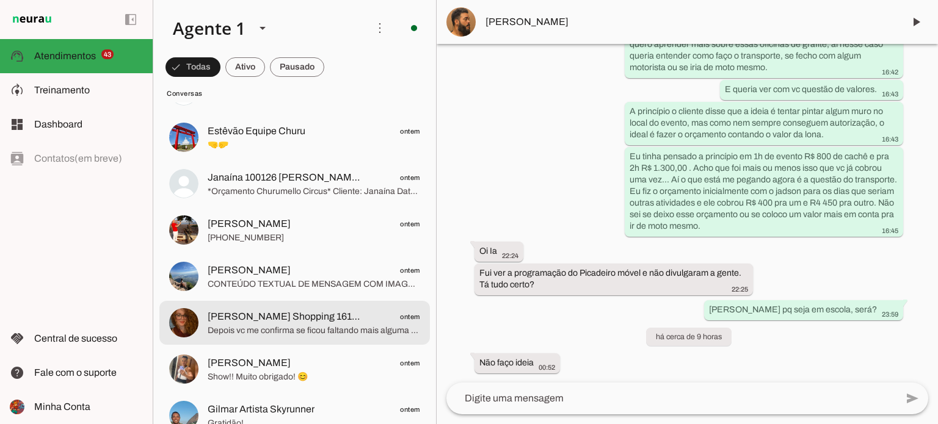
click at [273, 327] on span "Depois vc me confirma se ficou faltando mais alguma coisa, por favor." at bounding box center [314, 331] width 212 height 12
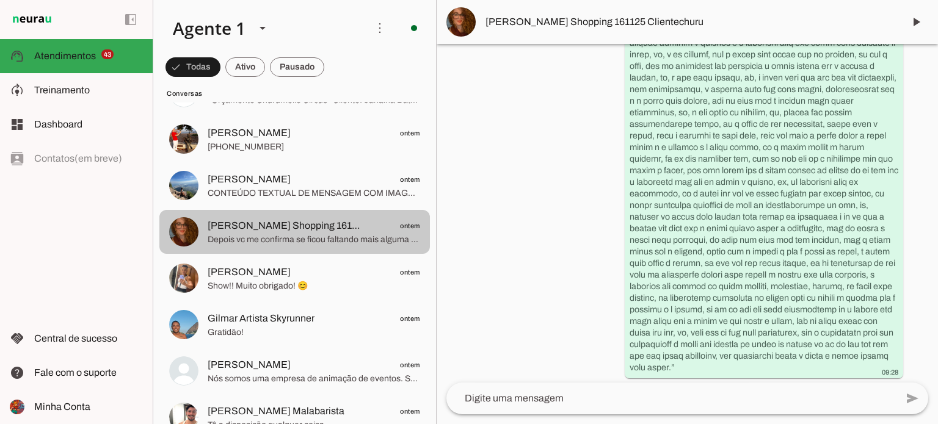
scroll to position [2688, 0]
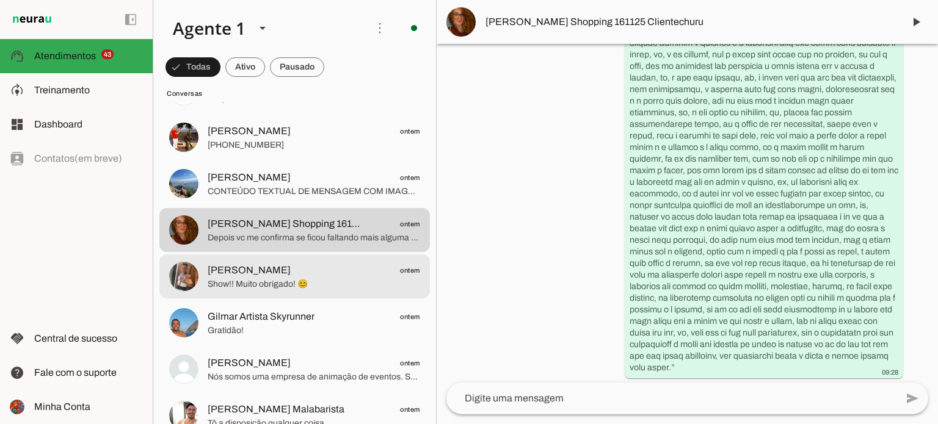
click at [317, 278] on span "Show!! Muito obrigado! 😊" at bounding box center [314, 284] width 212 height 12
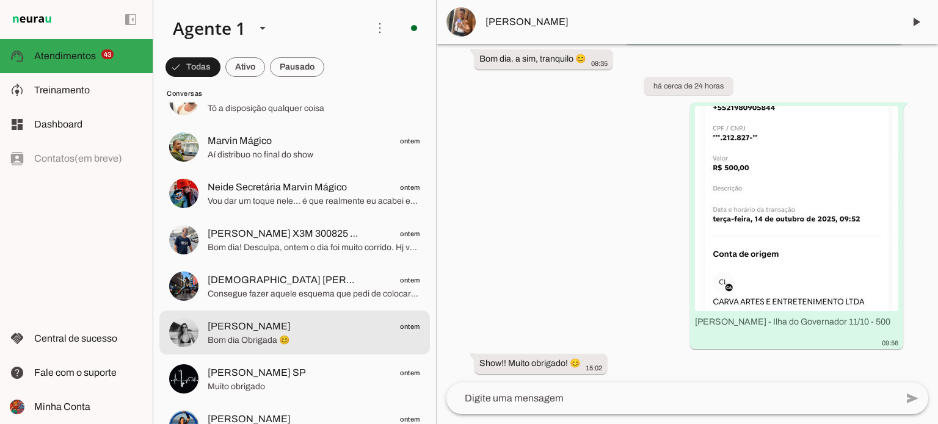
scroll to position [3006, 0]
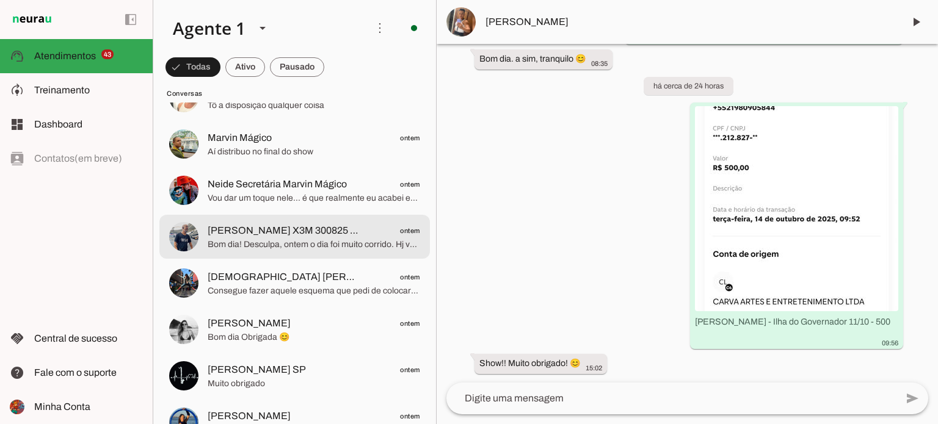
click at [302, 242] on span "Bom dia! Desculpa, ontem o dia foi muito corrido. Hj vou fazer o possível pra c…" at bounding box center [314, 245] width 212 height 12
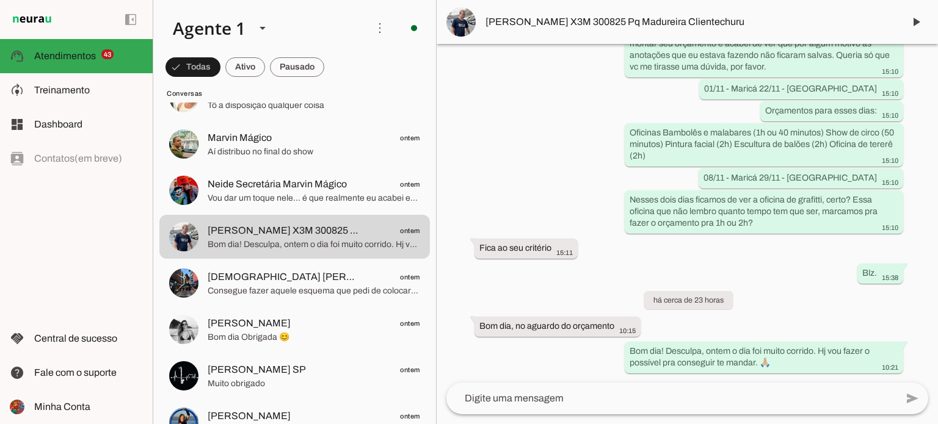
scroll to position [4551, 0]
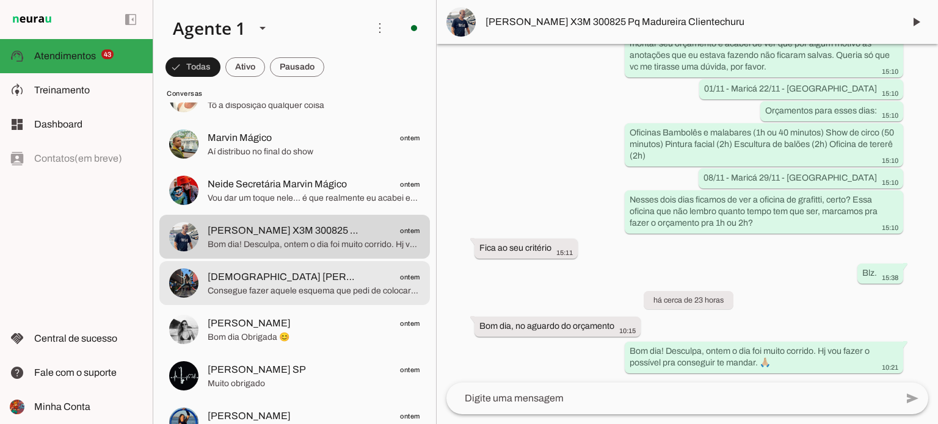
click at [276, 278] on span "[DEMOGRAPHIC_DATA] [PERSON_NAME] ontem" at bounding box center [314, 277] width 212 height 15
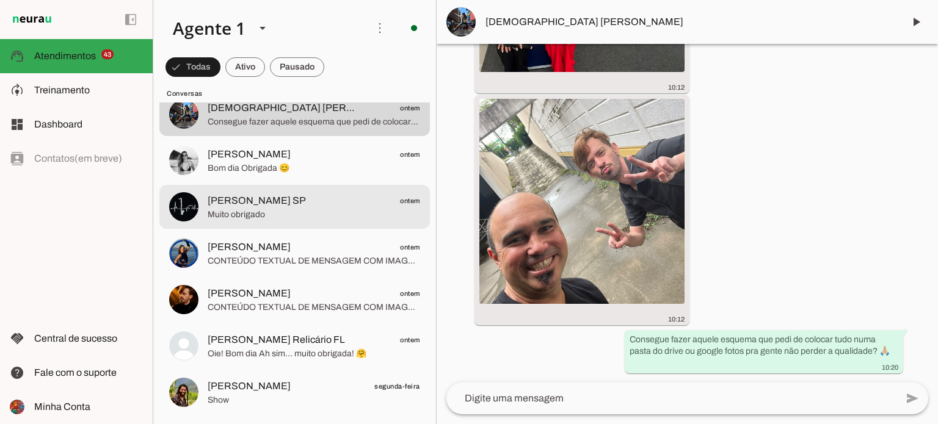
scroll to position [3175, 0]
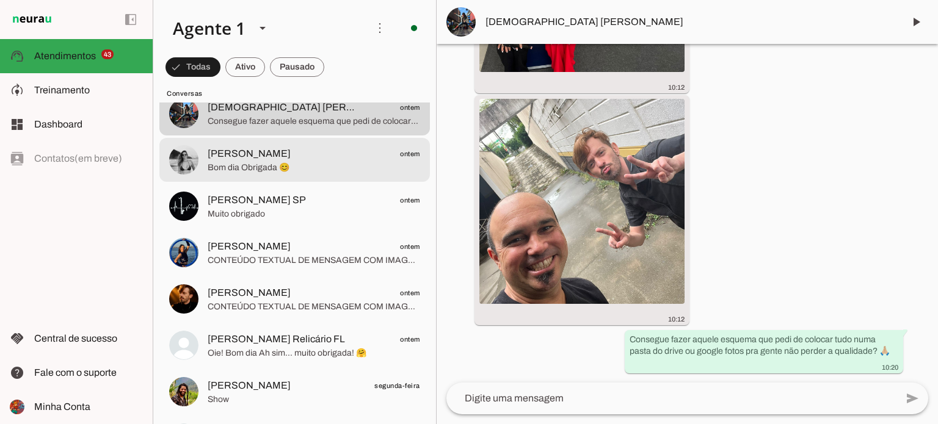
click at [298, 165] on span "Bom dia Obrigada 😊" at bounding box center [314, 168] width 212 height 12
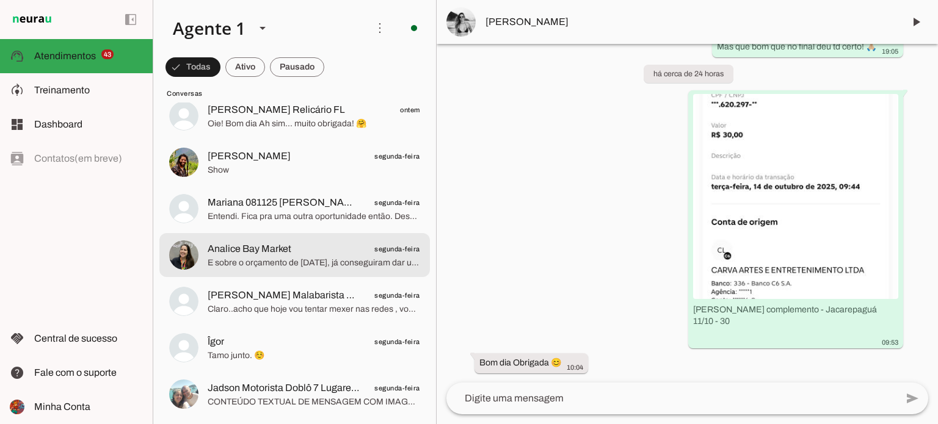
scroll to position [3405, 0]
click at [305, 261] on span "E sobre o orçamento de [DATE], já conseguiram dar uma olhada?" at bounding box center [314, 262] width 212 height 12
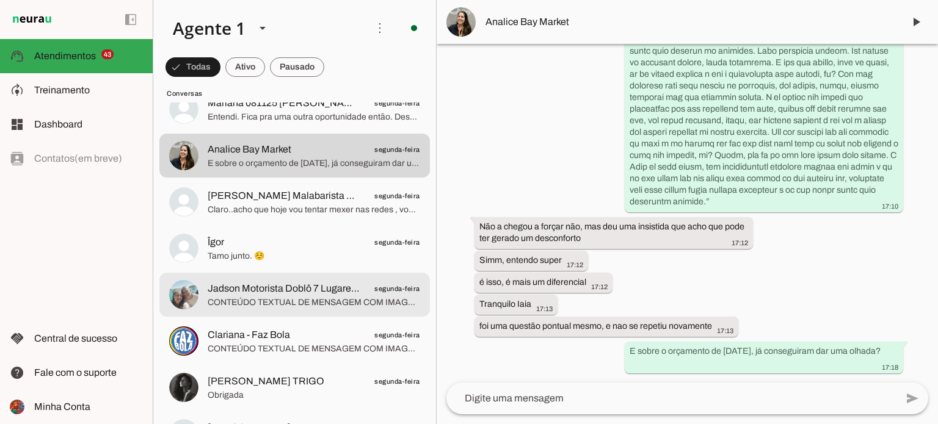
scroll to position [3569, 0]
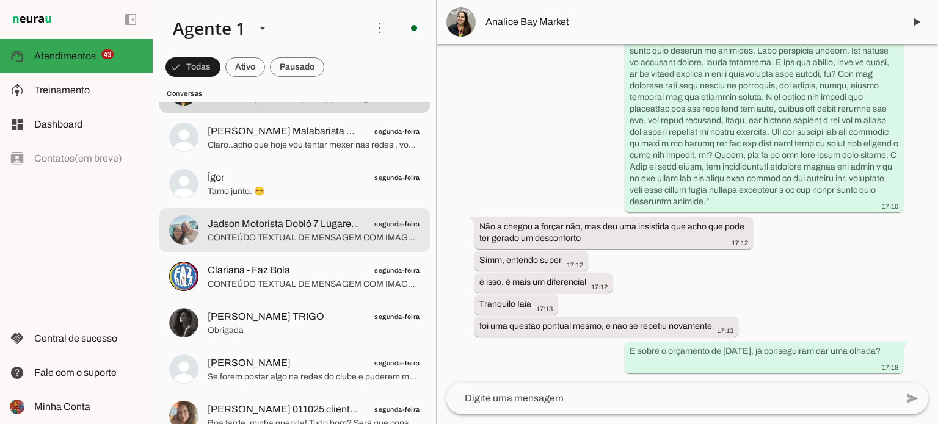
click at [298, 236] on span "CONTEÚDO TEXTUAL DE MENSAGEM COM IMAGEM (URL [URL][DOMAIN_NAME]) : Jadson - Col…" at bounding box center [314, 238] width 212 height 12
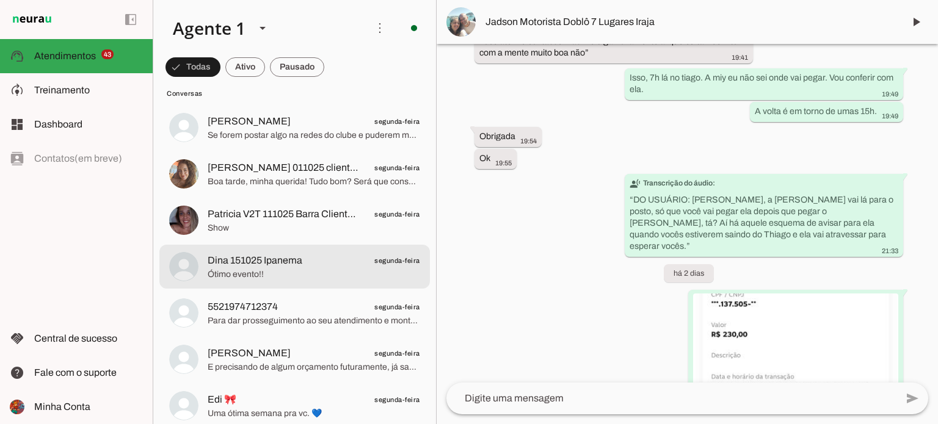
scroll to position [3816, 0]
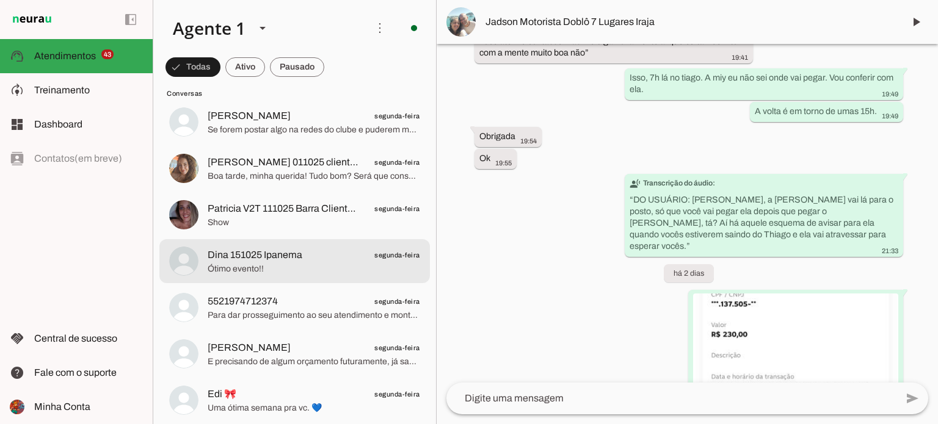
click at [300, 255] on span "Dina 151025 Ipanema" at bounding box center [255, 255] width 95 height 15
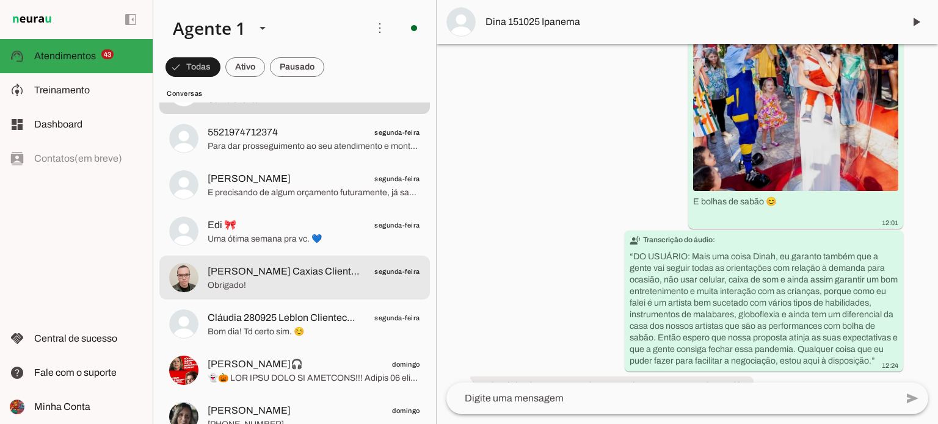
scroll to position [3991, 0]
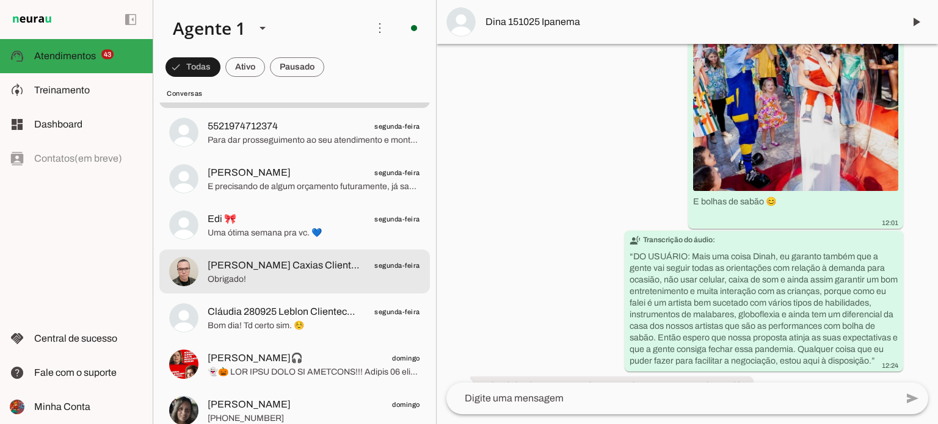
click at [282, 269] on span "[PERSON_NAME] Caxias Clientechuru" at bounding box center [284, 265] width 153 height 15
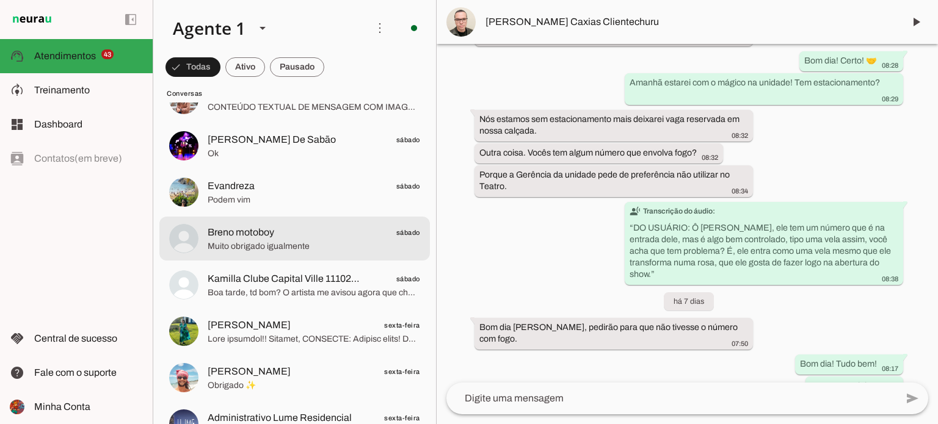
scroll to position [4351, 0]
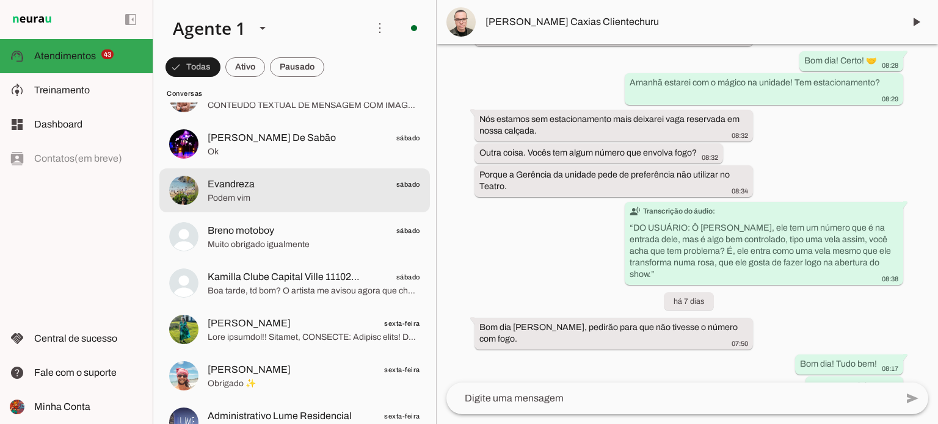
click at [320, 207] on md-item "Evandreza sábado Podem vim" at bounding box center [294, 190] width 270 height 44
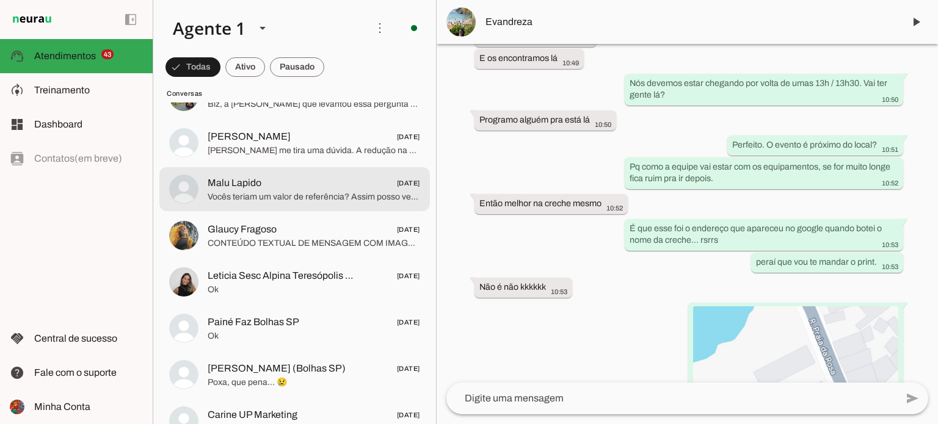
scroll to position [6584, 0]
